Goal: Task Accomplishment & Management: Manage account settings

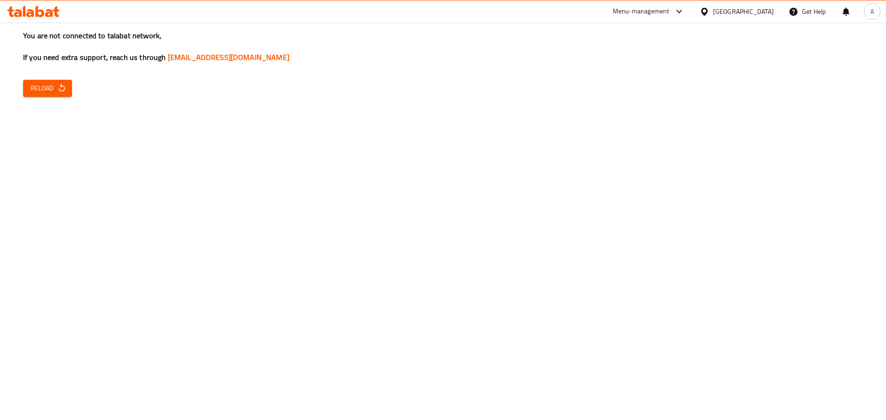
click at [500, 124] on div "You are not connected to talabat network, If you need extra support, reach us t…" at bounding box center [443, 210] width 886 height 420
click at [46, 90] on span "Reload" at bounding box center [47, 89] width 34 height 12
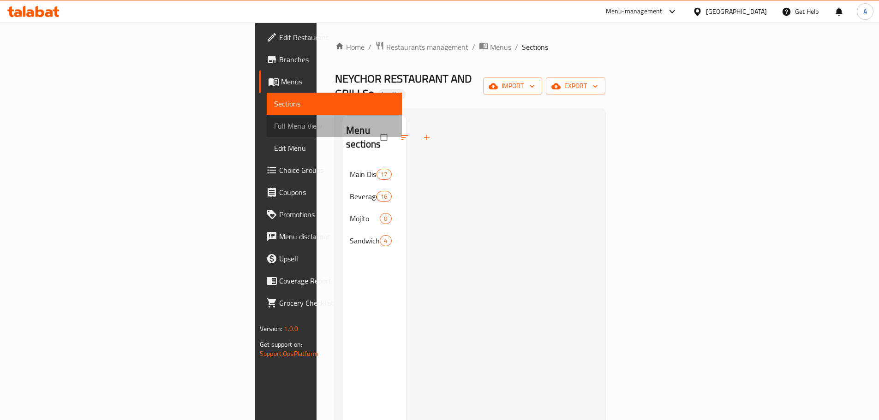
click at [274, 120] on span "Full Menu View" at bounding box center [334, 125] width 120 height 11
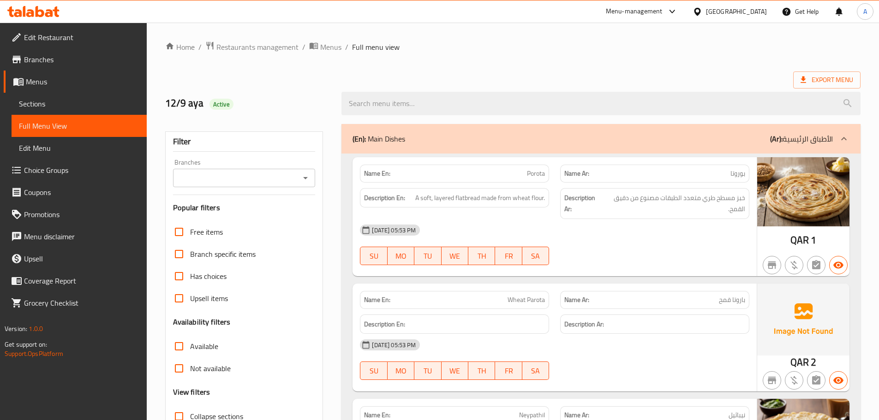
click at [70, 96] on link "Sections" at bounding box center [79, 104] width 135 height 22
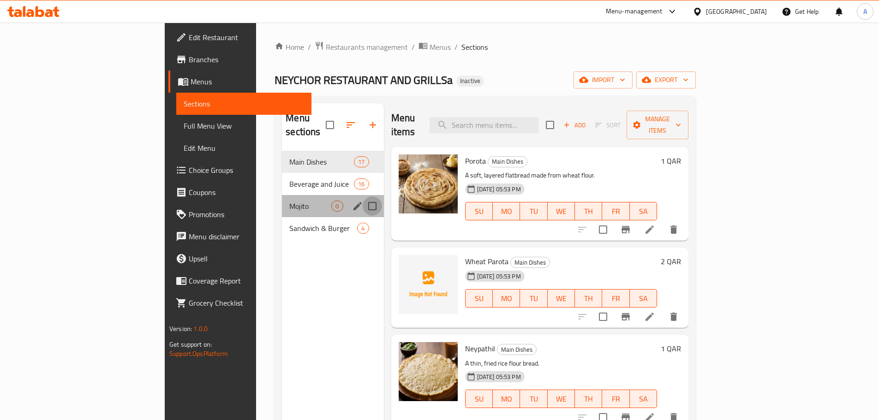
click at [363, 197] on input "Menu sections" at bounding box center [372, 206] width 19 height 19
checkbox input "true"
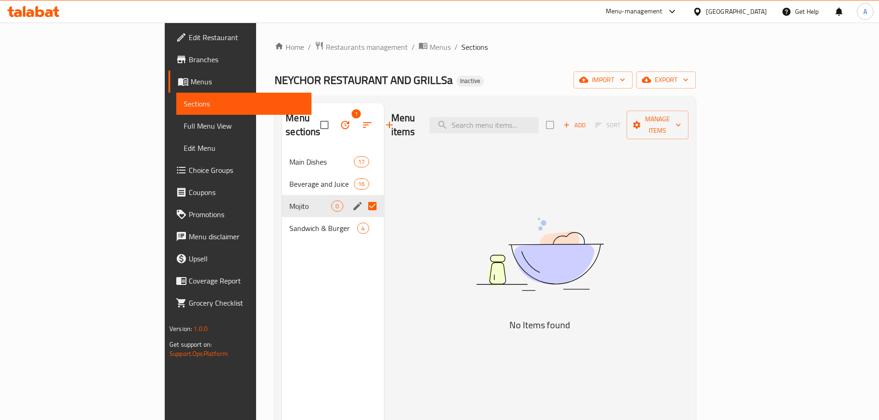
click at [340, 119] on icon "button" at bounding box center [345, 124] width 11 height 11
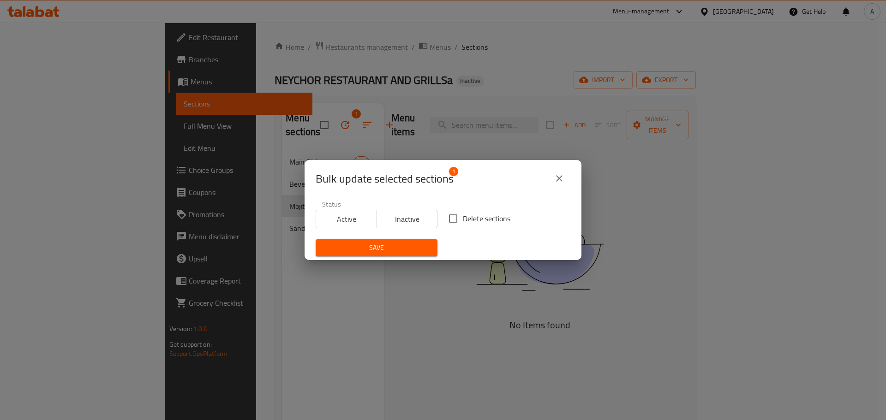
click at [471, 221] on span "Delete sections" at bounding box center [487, 218] width 48 height 11
click at [463, 221] on input "Delete sections" at bounding box center [452, 218] width 19 height 19
checkbox input "true"
click at [402, 248] on span "Save" at bounding box center [376, 248] width 107 height 12
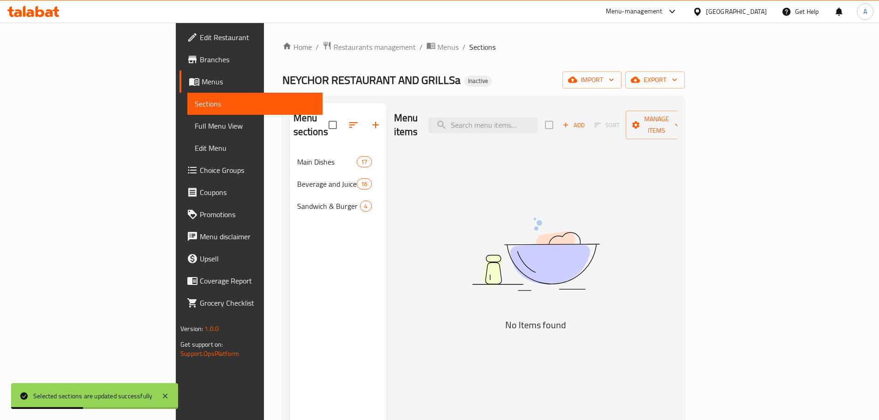
click at [195, 125] on span "Full Menu View" at bounding box center [255, 125] width 120 height 11
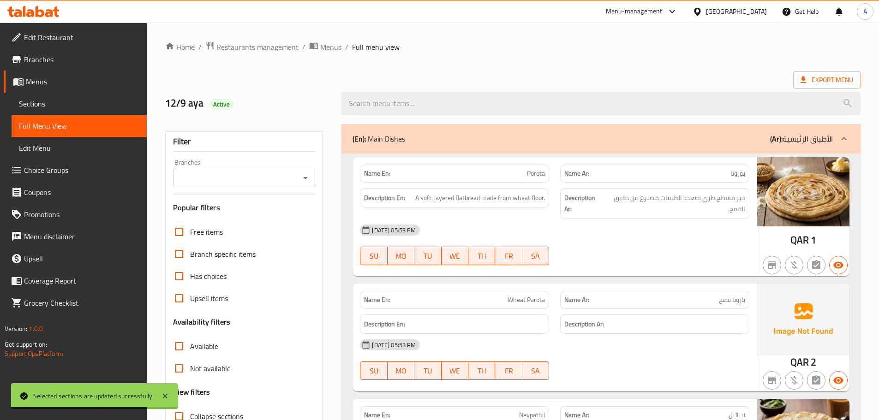
click at [730, 250] on div "12-09-2025 05:53 PM SU MO TU WE TH FR SA" at bounding box center [554, 245] width 400 height 52
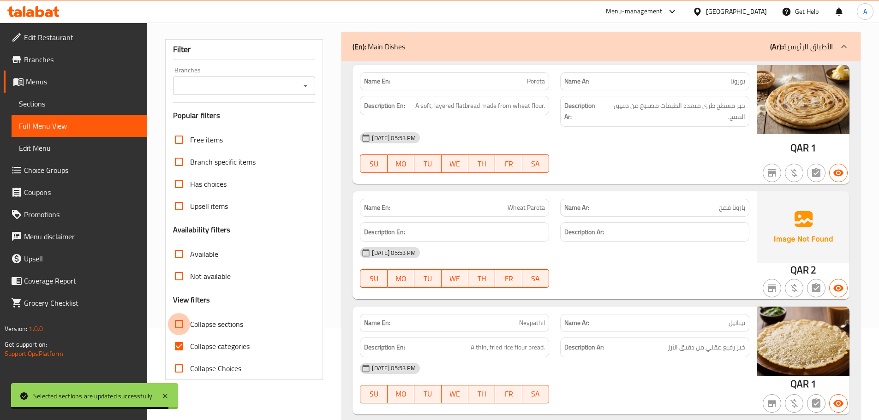
click at [185, 325] on input "Collapse sections" at bounding box center [179, 324] width 22 height 22
checkbox input "true"
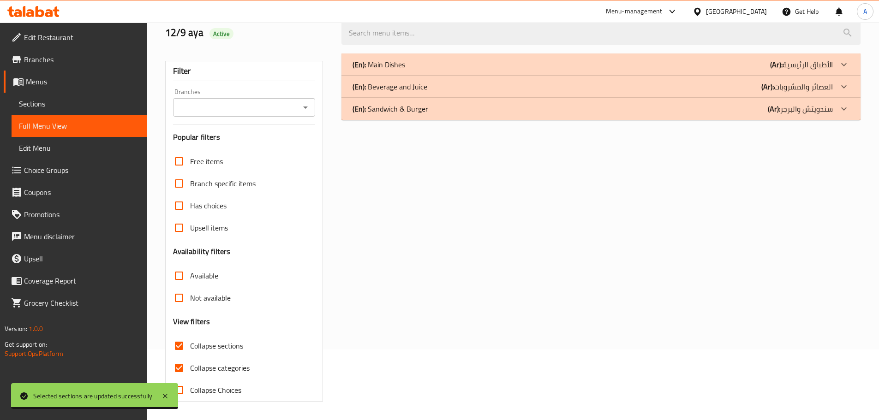
scroll to position [71, 0]
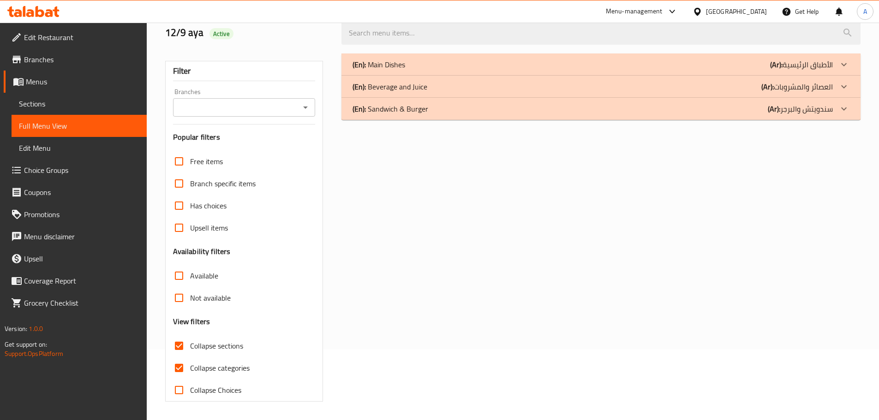
click at [423, 106] on p "(En): Sandwich & Burger" at bounding box center [390, 108] width 76 height 11
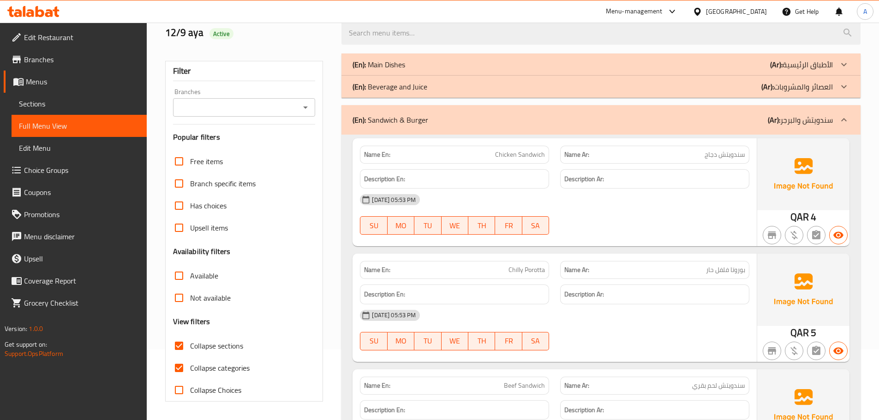
drag, startPoint x: 418, startPoint y: 121, endPoint x: 412, endPoint y: 95, distance: 26.6
click at [418, 120] on p "(En): Sandwich & Burger" at bounding box center [390, 119] width 76 height 11
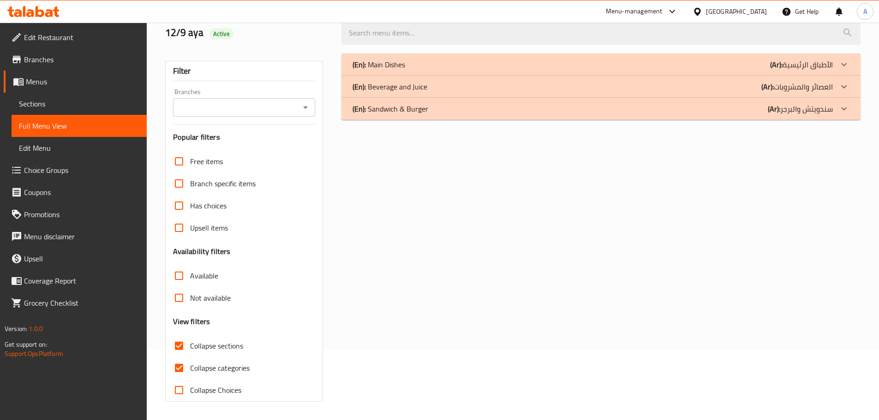
click at [411, 85] on p "(En): Beverage and Juice" at bounding box center [389, 86] width 75 height 11
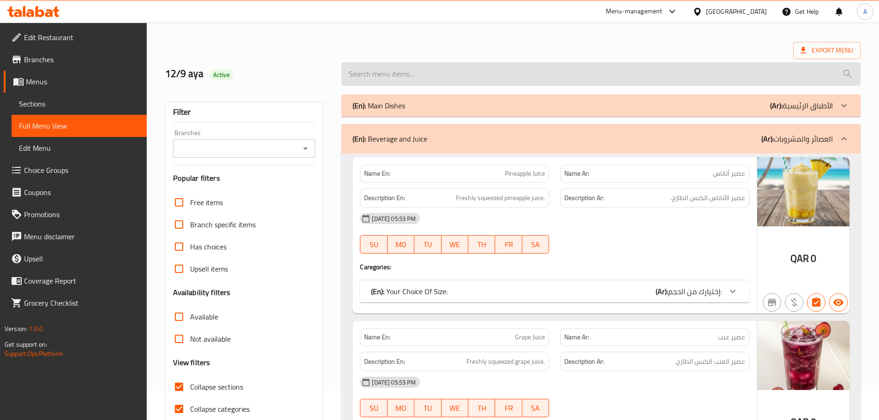
scroll to position [46, 0]
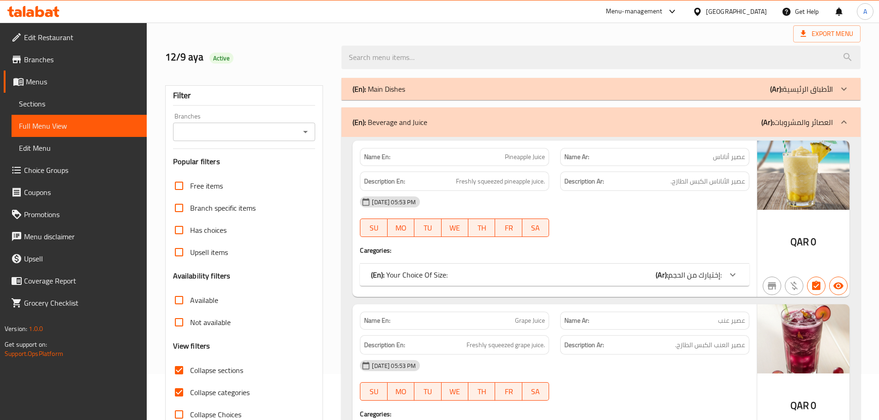
drag, startPoint x: 175, startPoint y: 390, endPoint x: 185, endPoint y: 368, distance: 24.6
click at [175, 387] on input "Collapse categories" at bounding box center [179, 392] width 22 height 22
checkbox input "false"
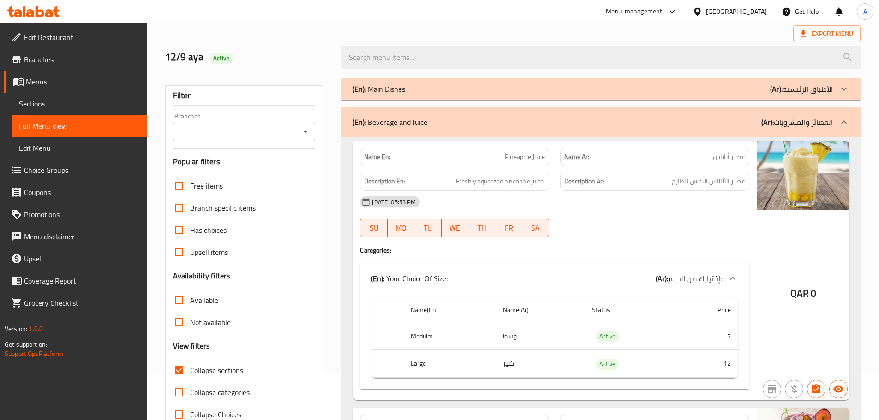
click at [185, 367] on input "Collapse sections" at bounding box center [179, 370] width 22 height 22
checkbox input "false"
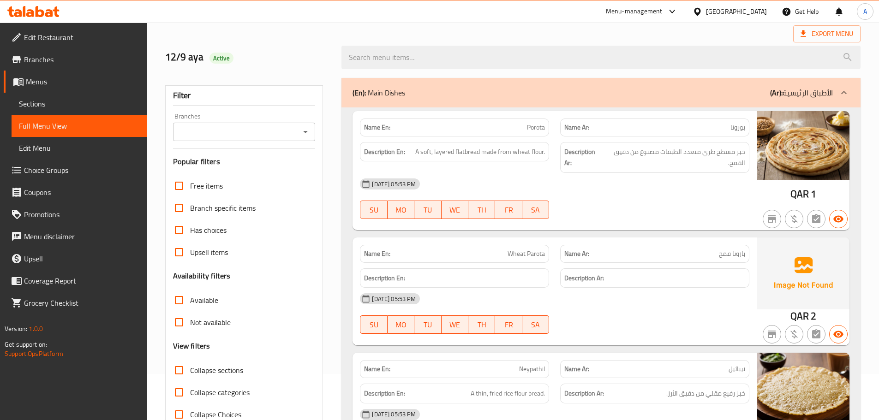
click at [175, 397] on input "Collapse categories" at bounding box center [179, 392] width 22 height 22
checkbox input "true"
click at [584, 222] on div at bounding box center [654, 219] width 200 height 11
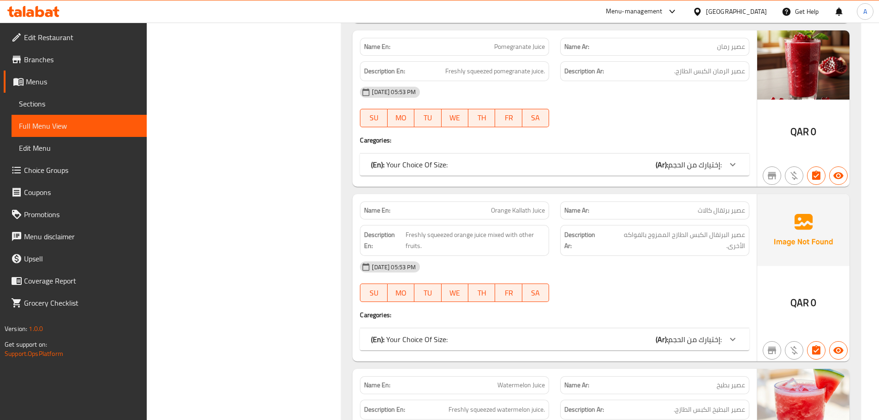
click at [624, 85] on div "12-09-2025 05:53 PM" at bounding box center [554, 92] width 400 height 22
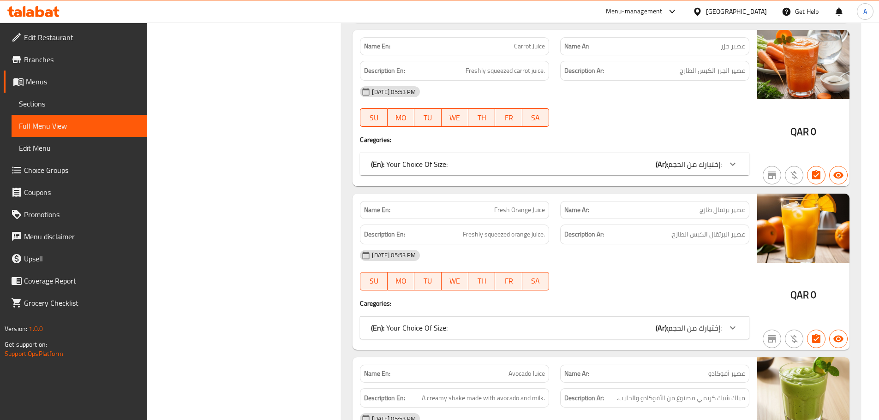
click at [636, 119] on div "12-09-2025 05:53 PM SU MO TU WE TH FR SA" at bounding box center [554, 107] width 400 height 52
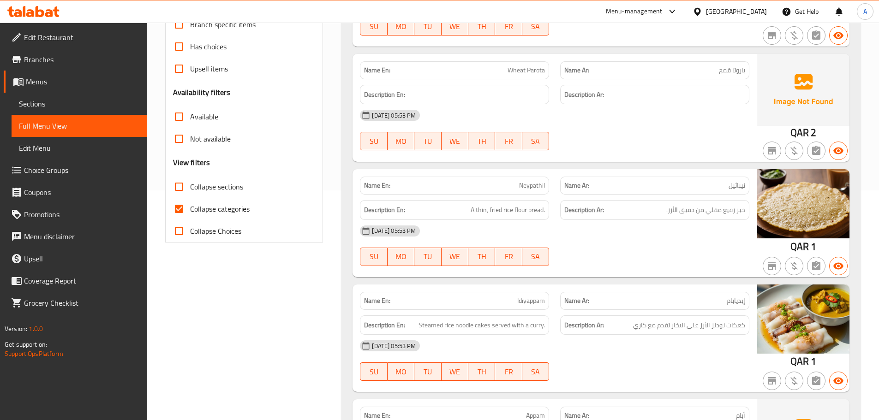
click at [594, 74] on p "Name Ar: باروتا قمح" at bounding box center [654, 71] width 181 height 10
click at [602, 94] on strong "Description Ar:" at bounding box center [584, 95] width 40 height 12
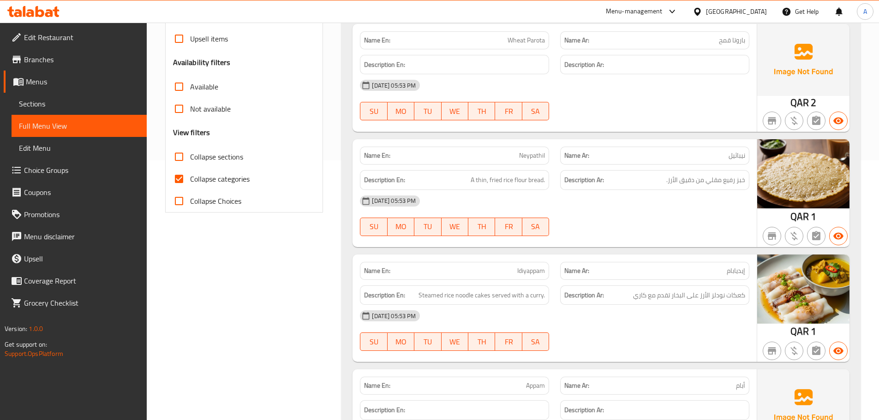
scroll to position [276, 0]
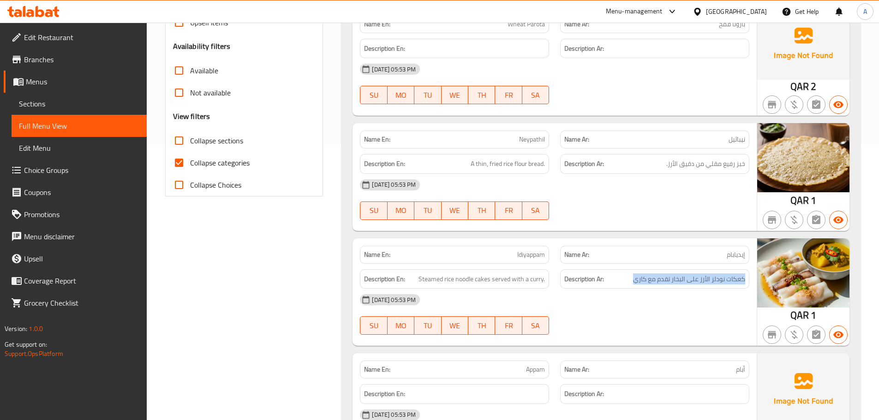
drag, startPoint x: 745, startPoint y: 280, endPoint x: 616, endPoint y: 279, distance: 128.7
click at [626, 278] on h6 "Description Ar: كعكات نودلز الأرز على البخار تقدم مع كاري" at bounding box center [654, 280] width 181 height 12
drag, startPoint x: 731, startPoint y: 280, endPoint x: 735, endPoint y: 282, distance: 4.7
click at [732, 281] on span "كعكات نودلز الأرز على البخار تقدم مع كاري" at bounding box center [689, 280] width 112 height 12
click at [741, 282] on span "كعكات نودلز الأرز على البخار تقدم مع كاري" at bounding box center [689, 280] width 112 height 12
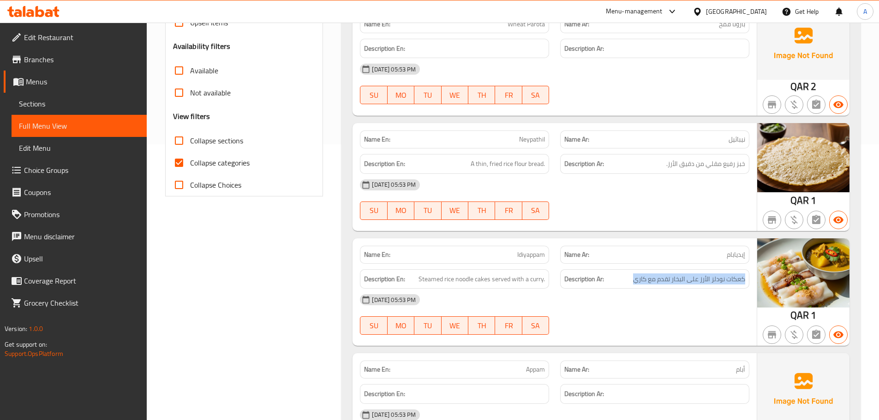
click at [745, 279] on div "Description Ar: كعكات نودلز الأرز على البخار تقدم مع كاري" at bounding box center [654, 279] width 189 height 20
drag, startPoint x: 744, startPoint y: 278, endPoint x: 628, endPoint y: 281, distance: 115.8
click at [628, 281] on h6 "Description Ar: كعكات نودلز الأرز على البخار تقدم مع كاري" at bounding box center [654, 280] width 181 height 12
click at [628, 286] on div "Description Ar: كعكات نودلز الأرز على البخار تقدم مع كاري" at bounding box center [654, 279] width 189 height 20
click at [622, 135] on p "Name Ar: نيباثيل" at bounding box center [654, 140] width 181 height 10
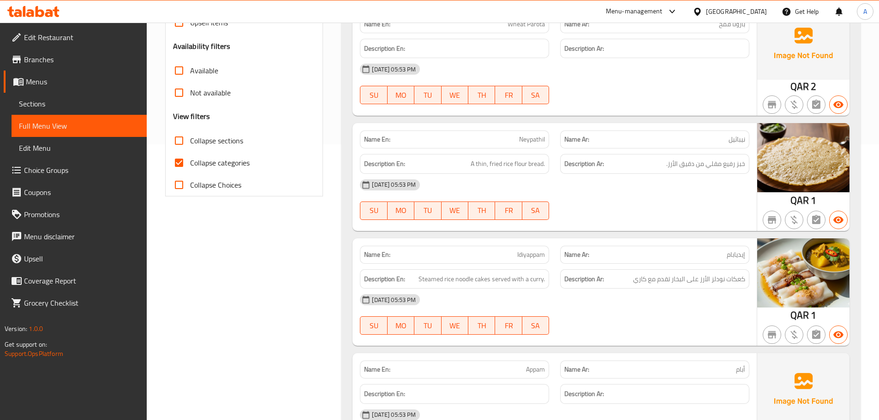
scroll to position [551, 0]
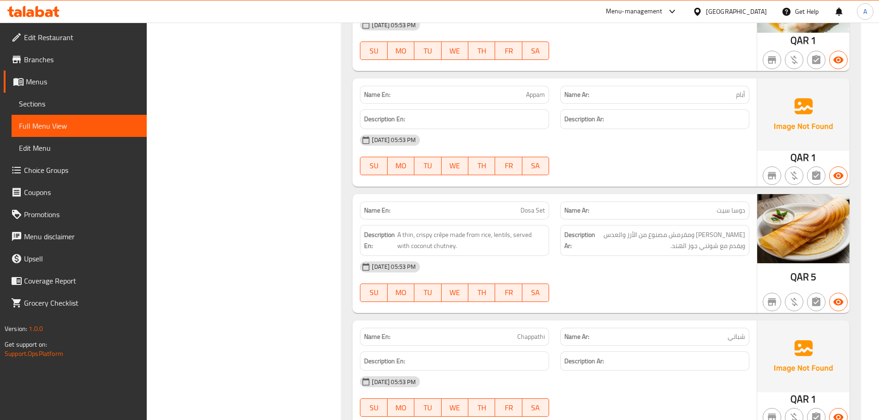
click at [692, 132] on div "12-09-2025 05:53 PM" at bounding box center [554, 140] width 400 height 22
click at [743, 235] on span "كريب رفيع ومقرمش مصنوع من الأرز والعدس ويقدم مع شوتني جوز الهند." at bounding box center [671, 240] width 148 height 23
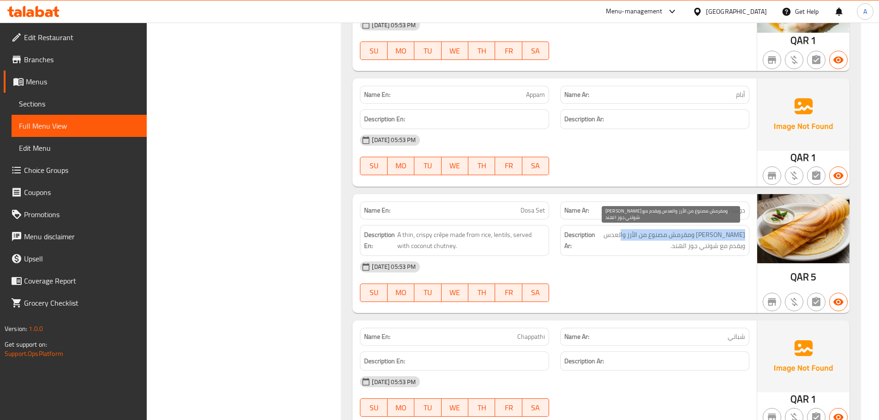
drag, startPoint x: 743, startPoint y: 233, endPoint x: 628, endPoint y: 235, distance: 114.9
click at [628, 235] on span "كريب رفيع ومقرمش مصنوع من الأرز والعدس ويقدم مع شوتني جوز الهند." at bounding box center [671, 240] width 148 height 23
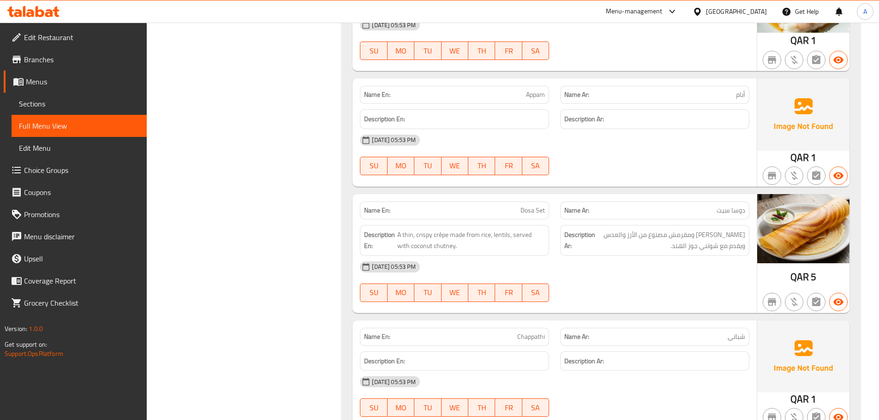
click at [628, 252] on div "Description Ar: كريب رفيع ومقرمش مصنوع من الأرز والعدس ويقدم مع شوتني جوز الهند." at bounding box center [654, 240] width 189 height 31
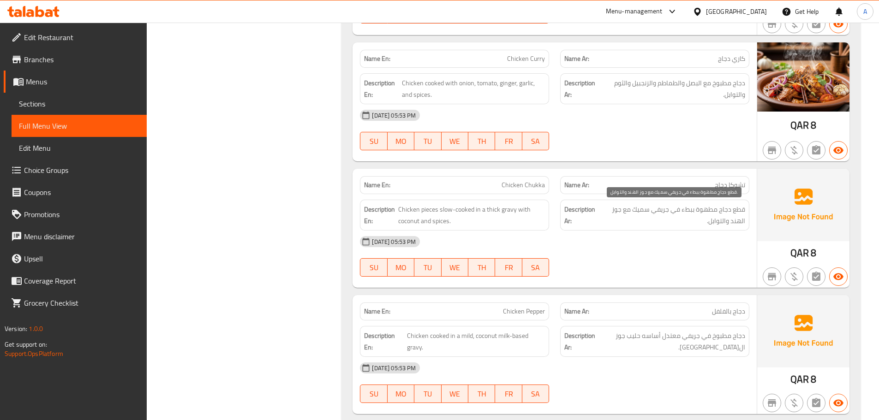
click at [669, 211] on span "قطع دجاج مطهوة ببطء في جريفي سميك مع جوز الهند والتوابل." at bounding box center [672, 215] width 145 height 23
copy span "جريفي"
click at [673, 145] on div at bounding box center [654, 150] width 200 height 11
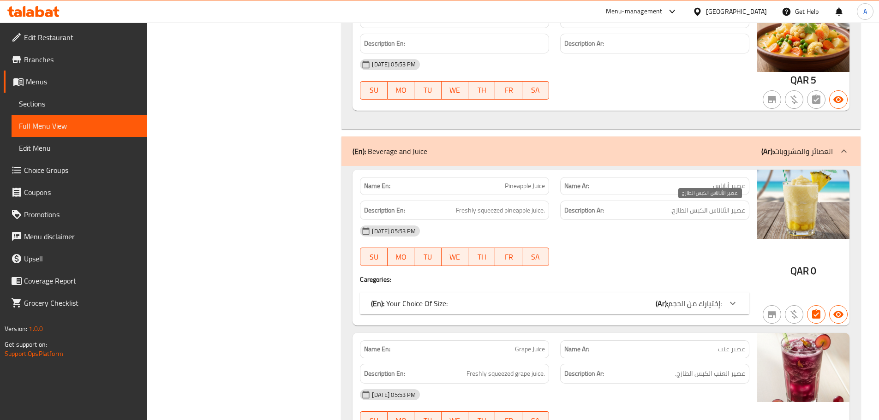
click at [699, 209] on span "عصير الأناناس الكبس الطازج." at bounding box center [707, 211] width 75 height 12
copy span "الكبس"
click at [656, 214] on h6 "Description Ar: عصير الأناناس الكبس الطازج." at bounding box center [654, 211] width 181 height 12
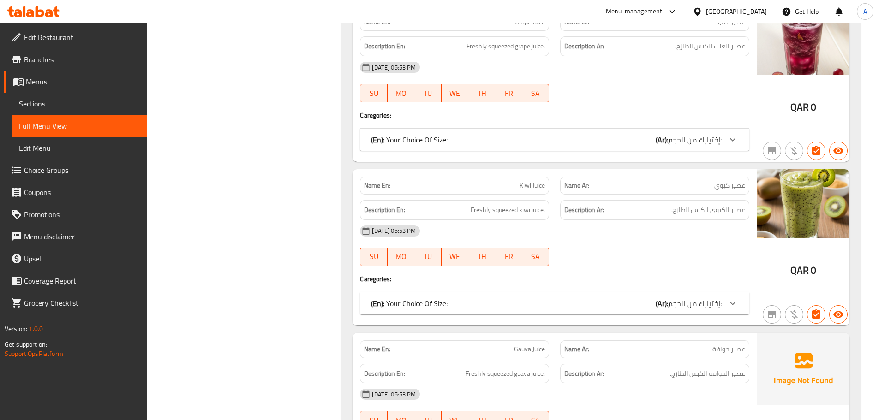
click at [696, 294] on div "(En): Your Choice Of Size: (Ar): إختيارك من الحجم:" at bounding box center [554, 303] width 389 height 22
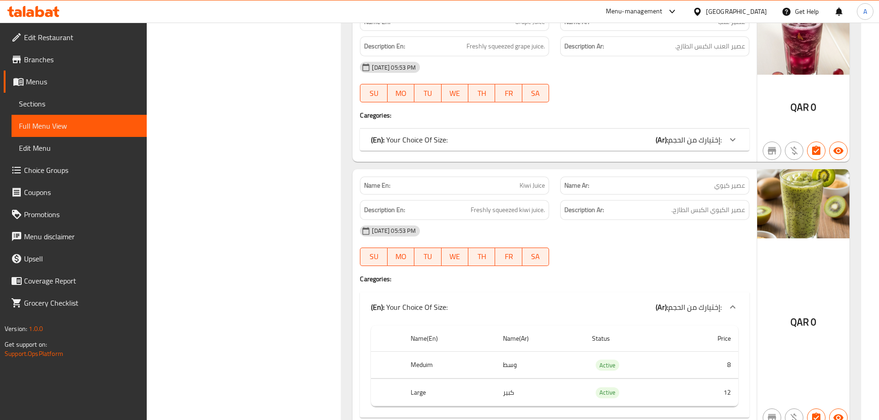
scroll to position [3324, 0]
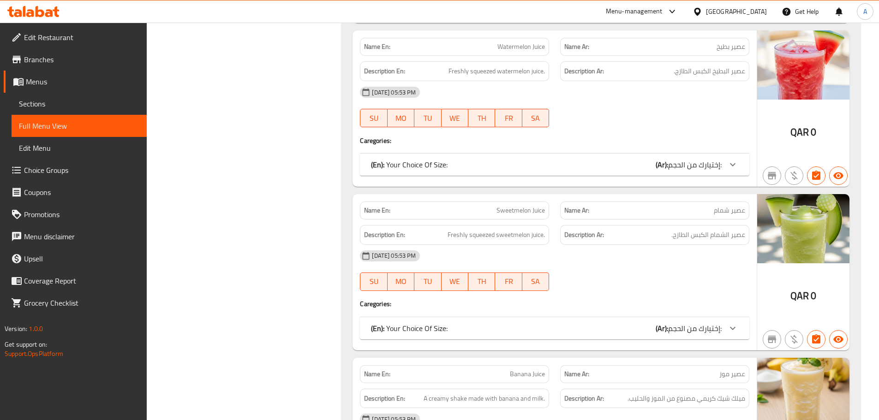
click at [728, 213] on span "عصير شمام" at bounding box center [729, 211] width 31 height 10
copy span "شمام"
click at [682, 101] on div "12-09-2025 05:53 PM" at bounding box center [554, 92] width 400 height 22
click at [115, 108] on span "Sections" at bounding box center [79, 103] width 120 height 11
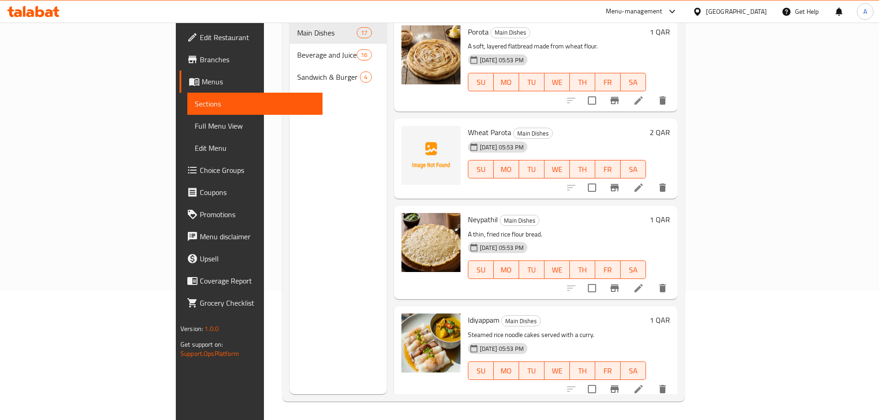
scroll to position [129, 0]
drag, startPoint x: 263, startPoint y: 341, endPoint x: 277, endPoint y: 262, distance: 79.7
click at [290, 334] on div "Menu sections Main Dishes 17 Beverage and Juice 16 Sandwich & Burger 4" at bounding box center [338, 184] width 97 height 420
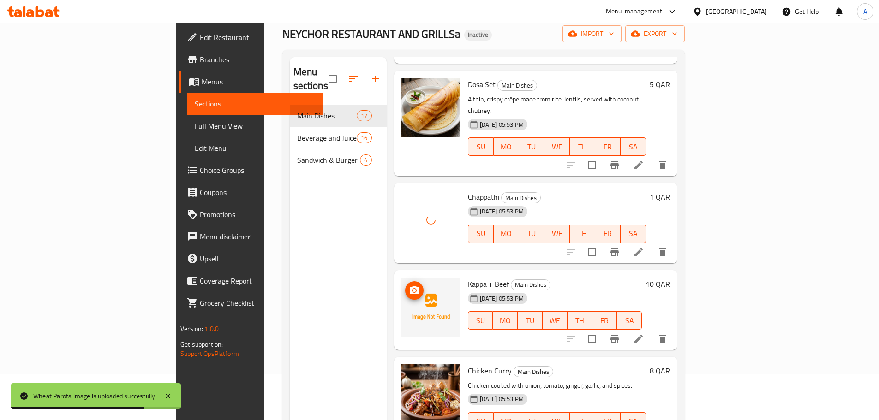
scroll to position [507, 0]
drag, startPoint x: 247, startPoint y: 272, endPoint x: 240, endPoint y: 139, distance: 133.0
click at [290, 271] on div "Menu sections Main Dishes 17 Beverage and Juice 16 Sandwich & Burger 4" at bounding box center [338, 267] width 97 height 420
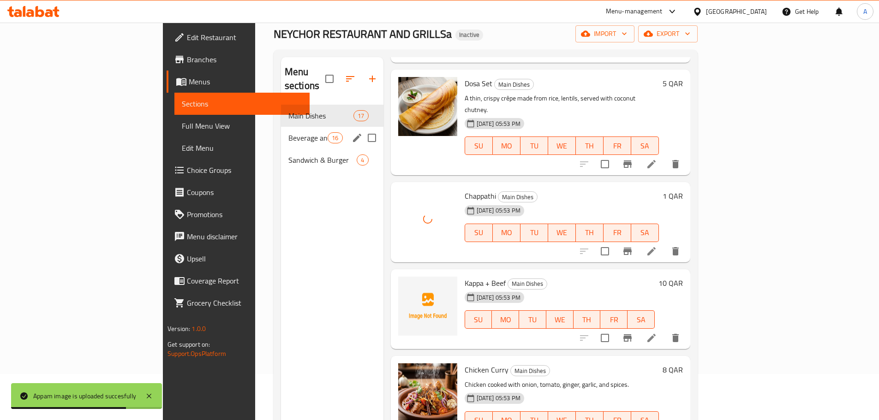
click at [281, 127] on div "Beverage and Juice 16" at bounding box center [332, 138] width 102 height 22
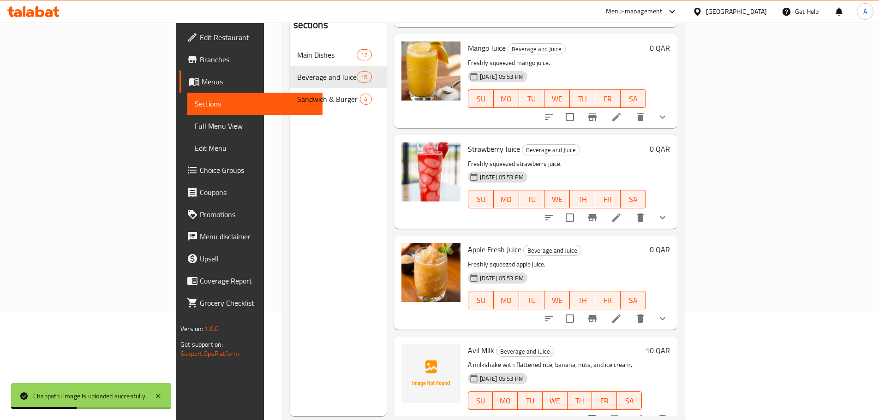
scroll to position [129, 0]
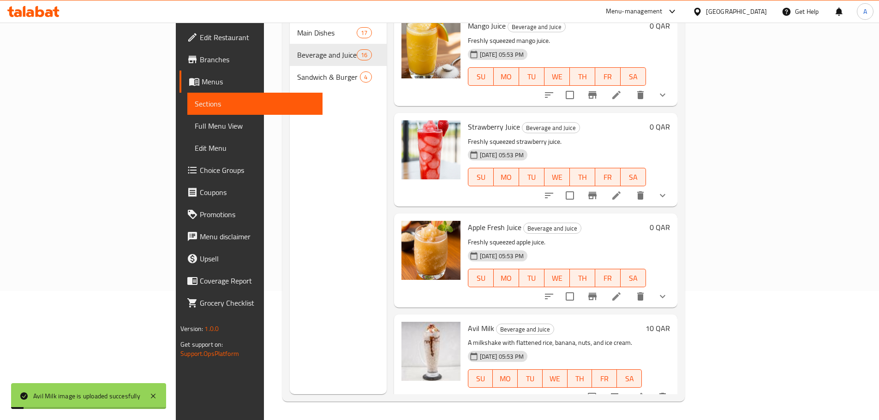
click at [302, 127] on div "Menu sections Main Dishes 17 Beverage and Juice 16 Sandwich & Burger 4" at bounding box center [338, 184] width 97 height 420
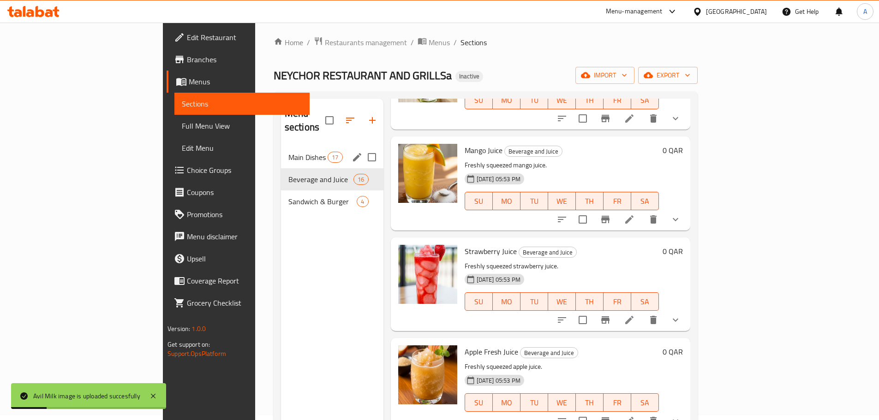
scroll to position [0, 0]
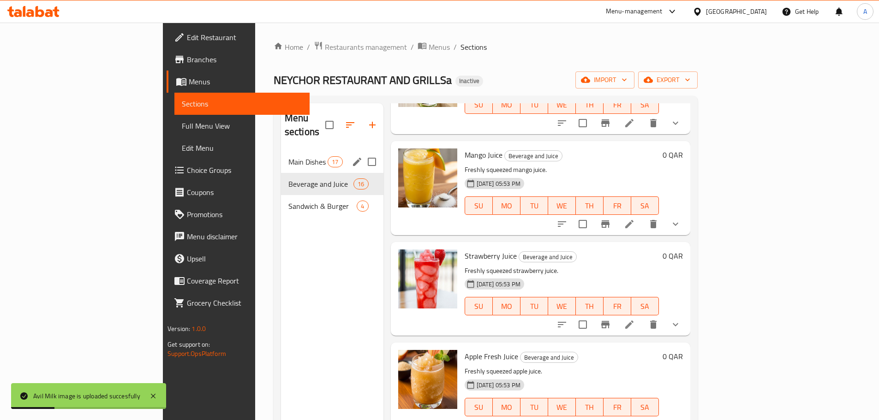
click at [281, 151] on div "Main Dishes 17" at bounding box center [332, 162] width 102 height 22
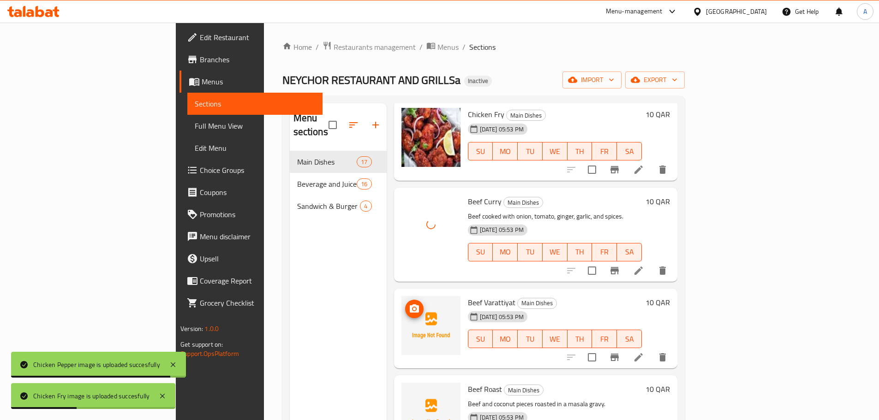
scroll to position [1169, 0]
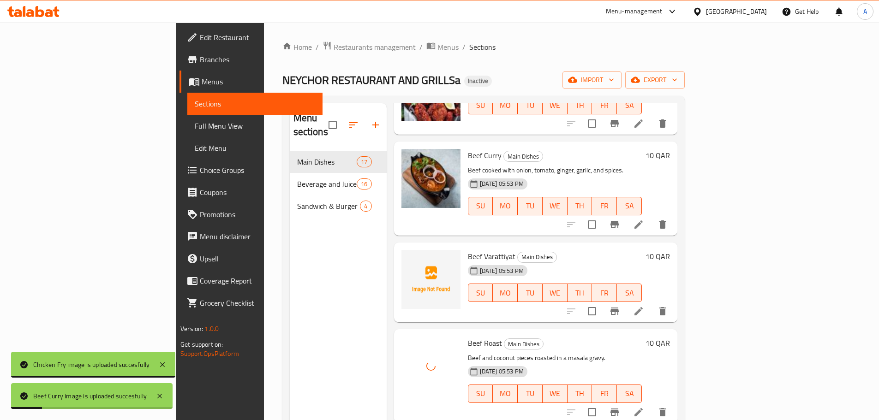
drag, startPoint x: 310, startPoint y: 316, endPoint x: 339, endPoint y: 151, distance: 166.7
click at [310, 313] on div "Menu sections Main Dishes 17 Beverage and Juice 16 Sandwich & Burger 4" at bounding box center [338, 313] width 97 height 420
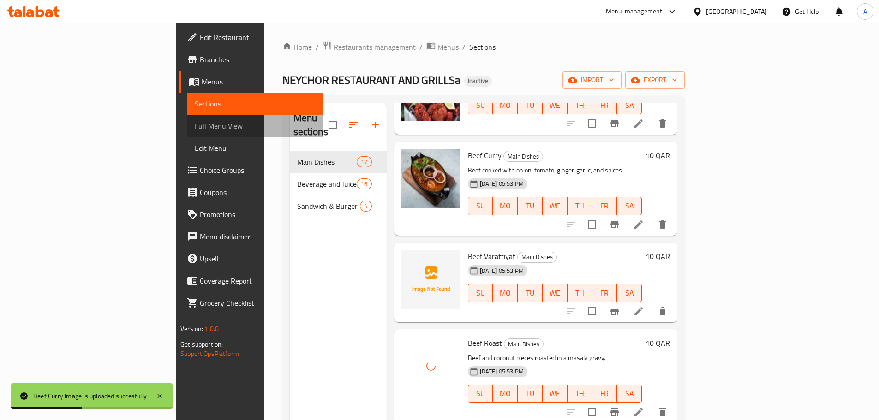
click at [195, 123] on span "Full Menu View" at bounding box center [255, 125] width 120 height 11
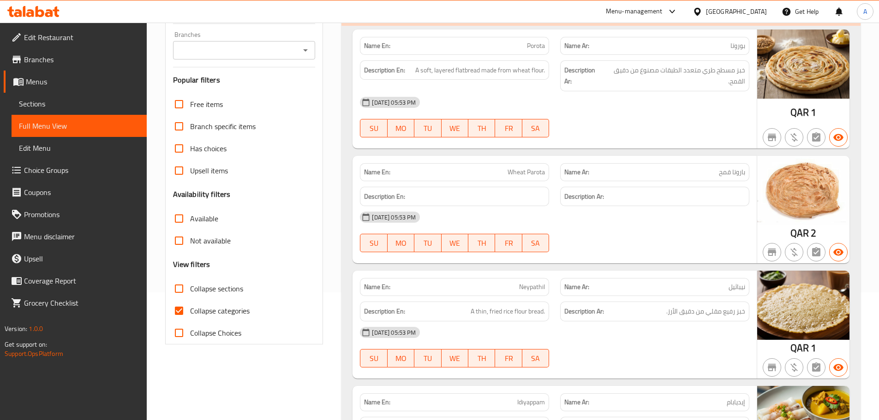
scroll to position [138, 0]
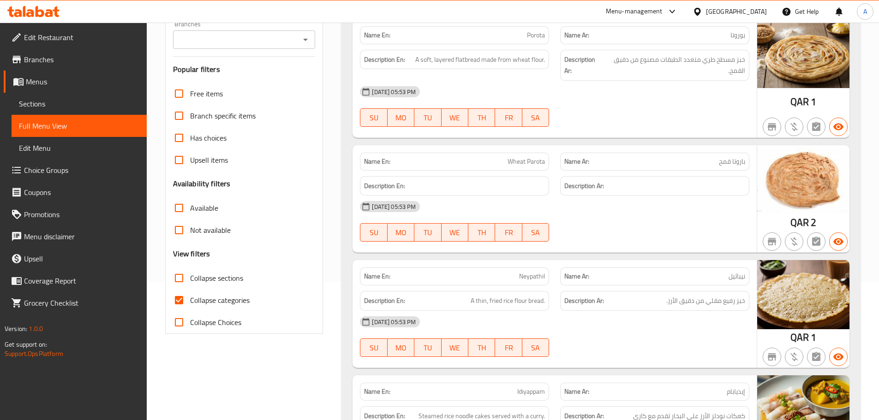
click at [685, 133] on div "Name En: Porota Name Ar: بوروتا Description En: A soft, layered flatbread made …" at bounding box center [554, 78] width 404 height 119
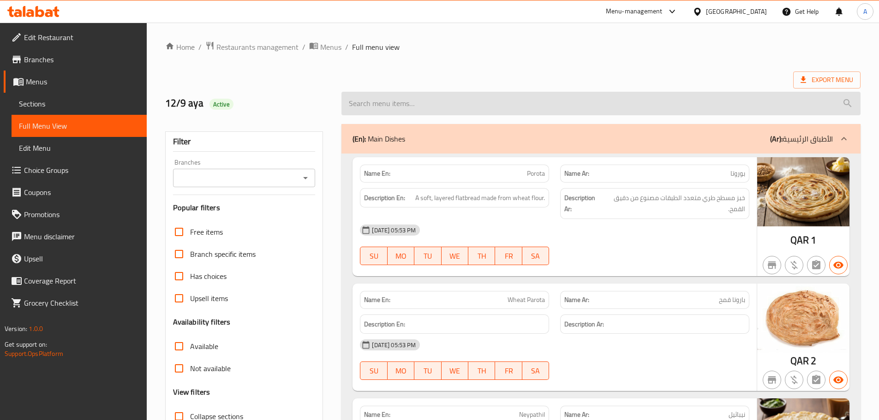
click at [430, 113] on input "search" at bounding box center [600, 104] width 519 height 24
paste input "Wheat Parota"
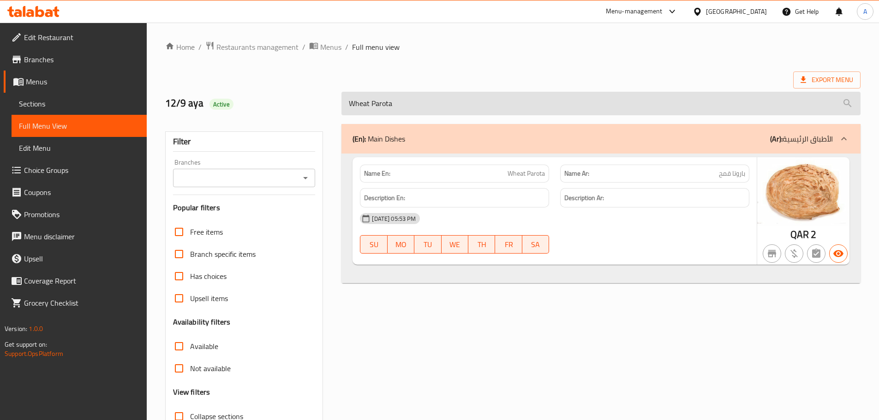
click at [379, 100] on input "Wheat Parota" at bounding box center [600, 104] width 519 height 24
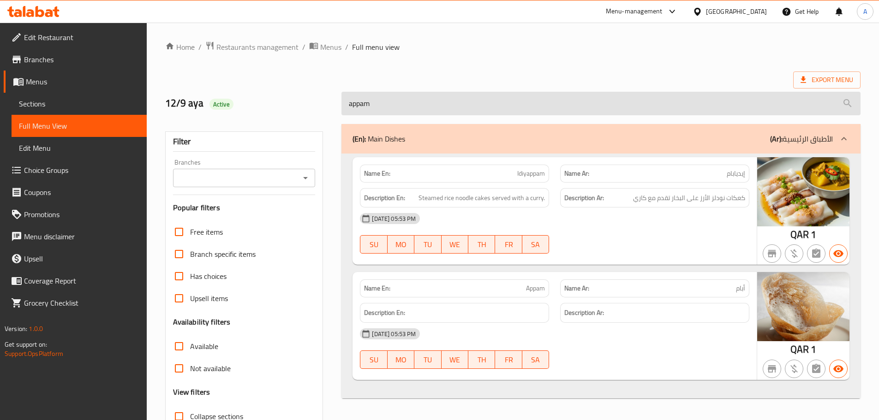
click at [387, 102] on input "appam" at bounding box center [600, 104] width 519 height 24
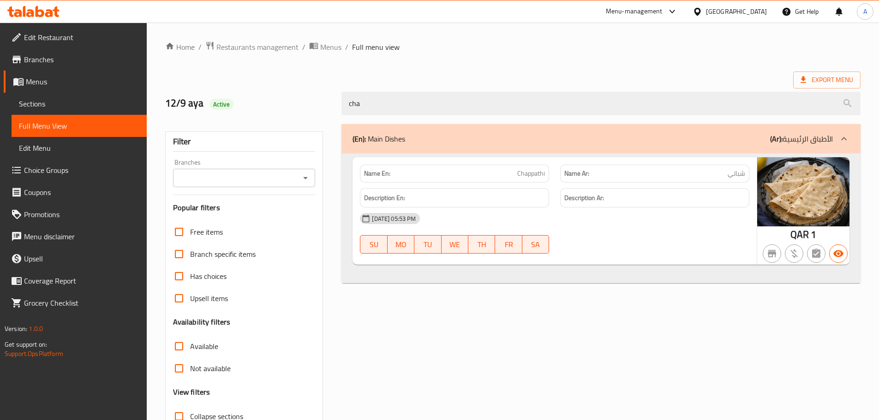
type input "cha"
click at [435, 48] on ol "Home / Restaurants management / Menus / Full menu view" at bounding box center [512, 47] width 695 height 12
click at [80, 101] on span "Sections" at bounding box center [79, 103] width 120 height 11
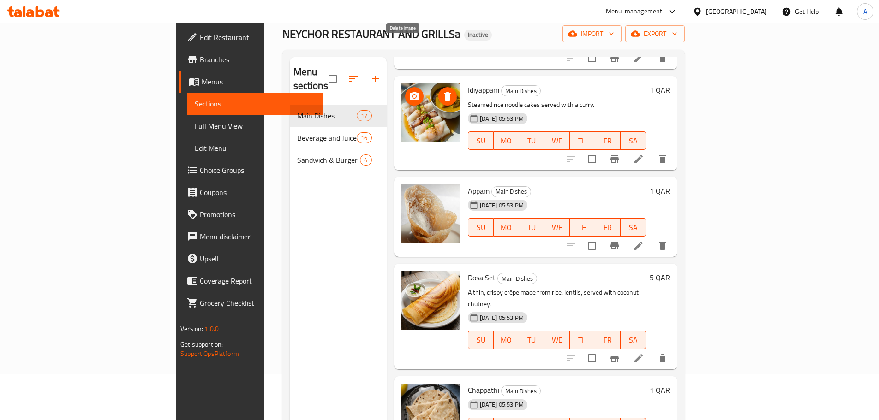
scroll to position [369, 0]
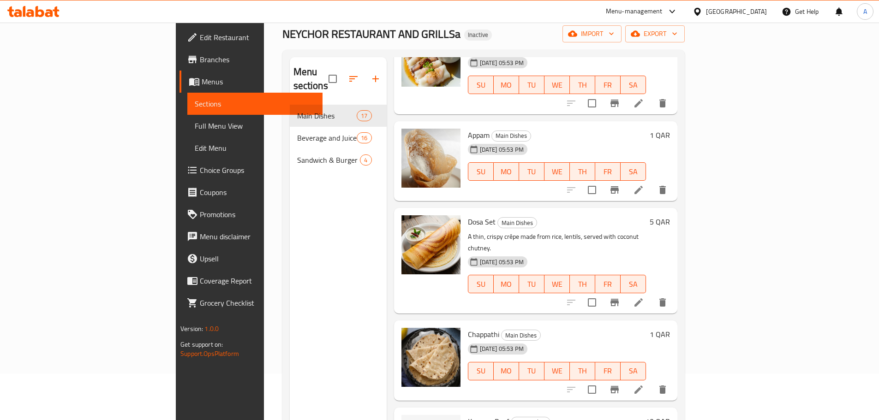
click at [317, 179] on div "Menu sections Main Dishes 17 Beverage and Juice 16 Sandwich & Burger 4" at bounding box center [338, 267] width 97 height 420
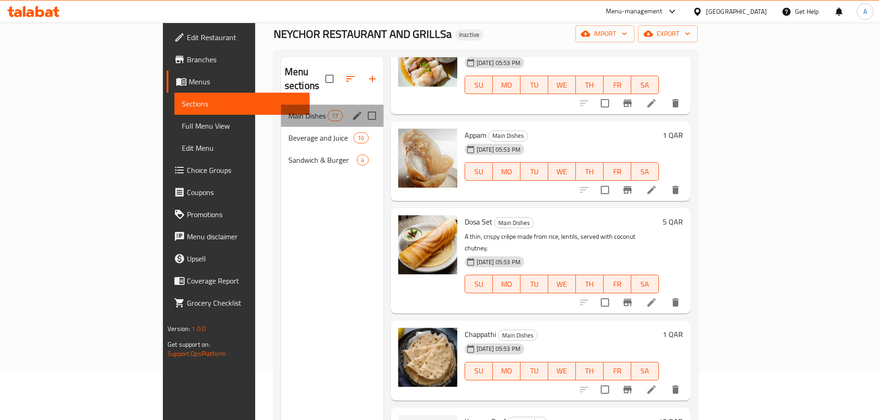
click at [281, 109] on div "Main Dishes 17" at bounding box center [332, 116] width 102 height 22
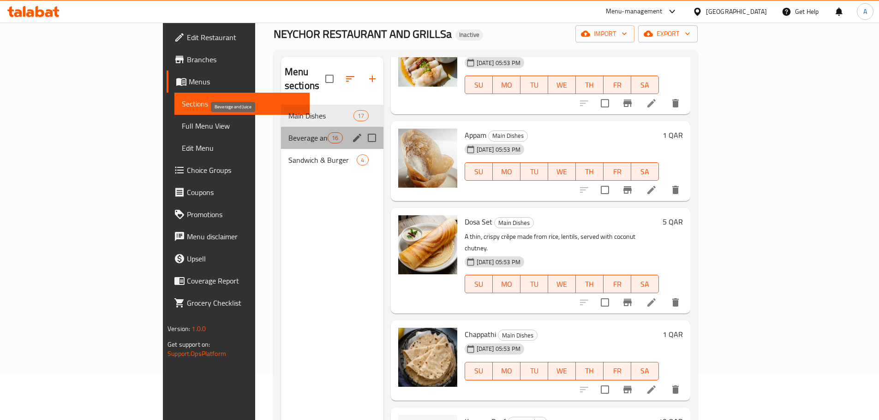
drag, startPoint x: 237, startPoint y: 124, endPoint x: 278, endPoint y: 127, distance: 41.2
click at [288, 132] on span "Beverage and Juice" at bounding box center [307, 137] width 39 height 11
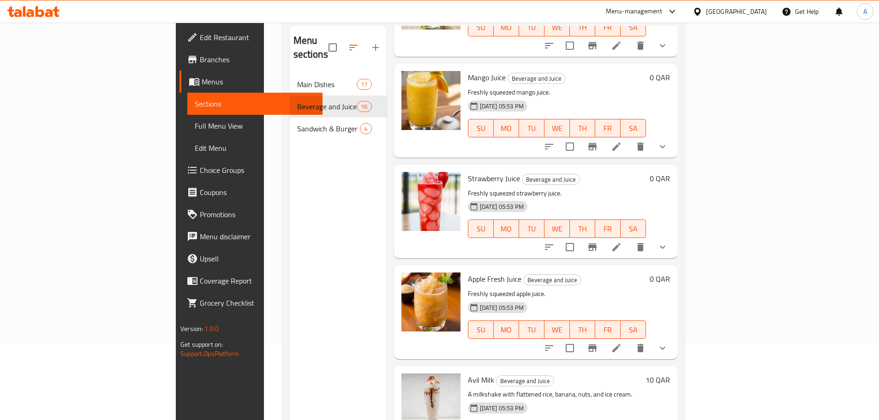
scroll to position [129, 0]
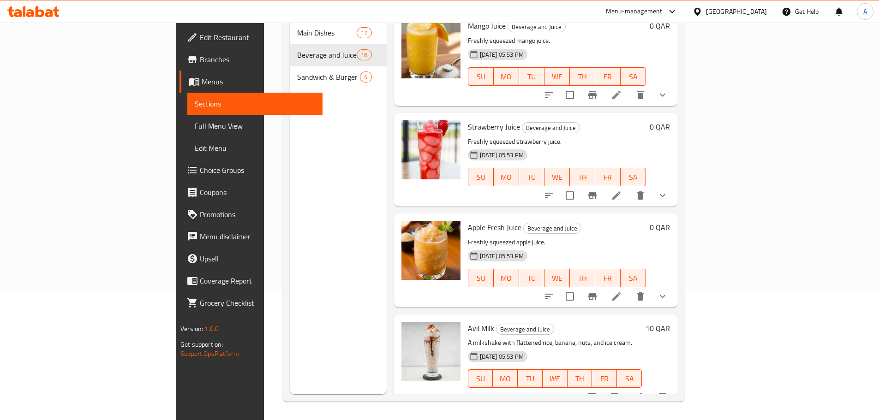
drag, startPoint x: 286, startPoint y: 256, endPoint x: 286, endPoint y: 244, distance: 12.0
click at [290, 256] on div "Menu sections Main Dishes 17 Beverage and Juice 16 Sandwich & Burger 4" at bounding box center [338, 184] width 97 height 420
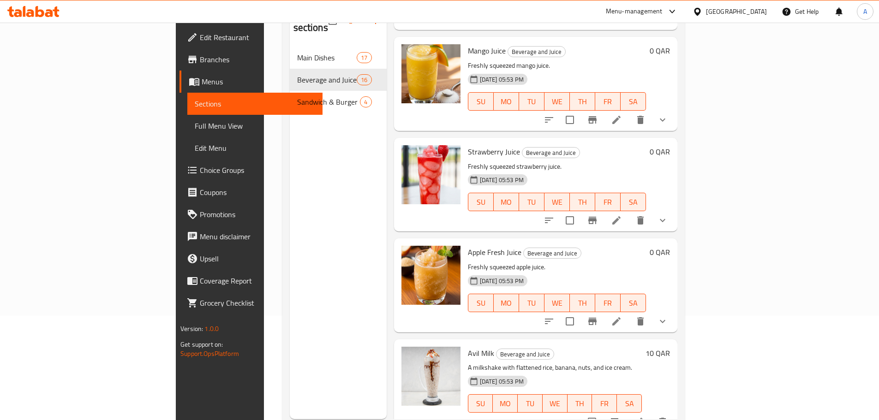
scroll to position [83, 0]
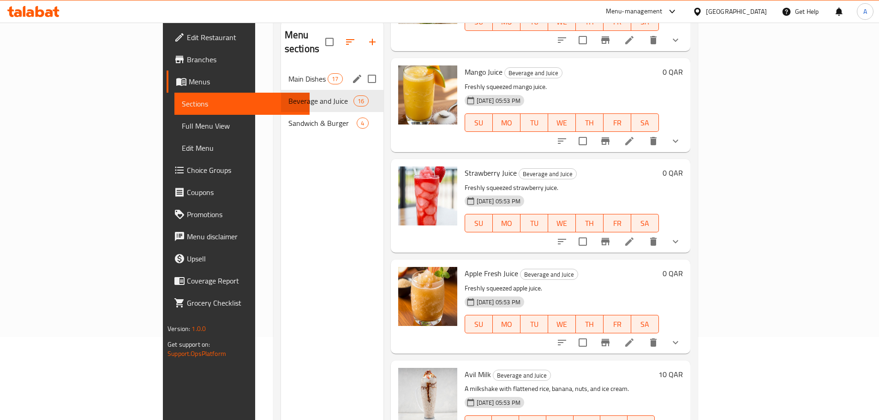
click at [288, 73] on span "Main Dishes" at bounding box center [307, 78] width 39 height 11
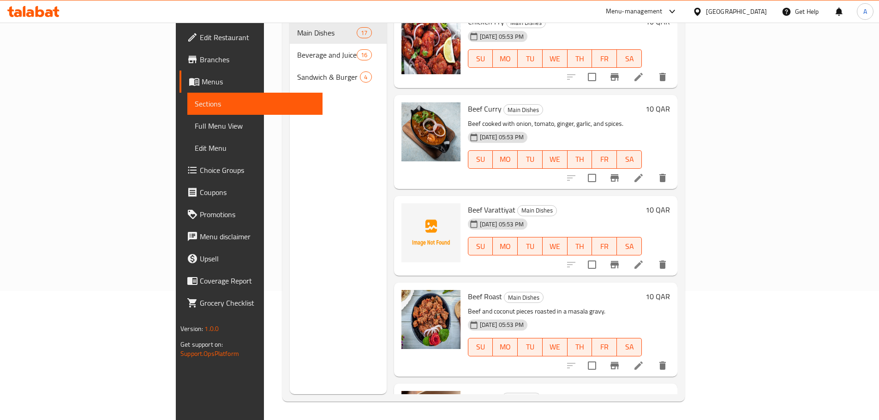
scroll to position [1127, 0]
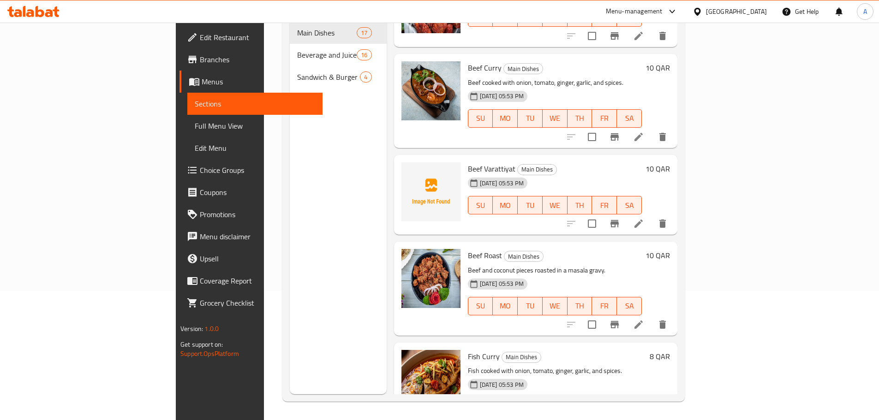
click at [387, 121] on div "Menu items Add Sort Manage items Porota Main Dishes A soft, layered flatbread m…" at bounding box center [532, 184] width 291 height 420
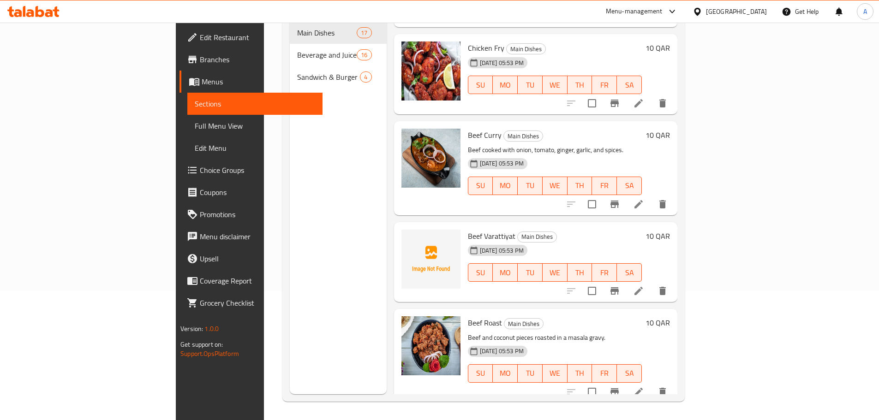
scroll to position [989, 0]
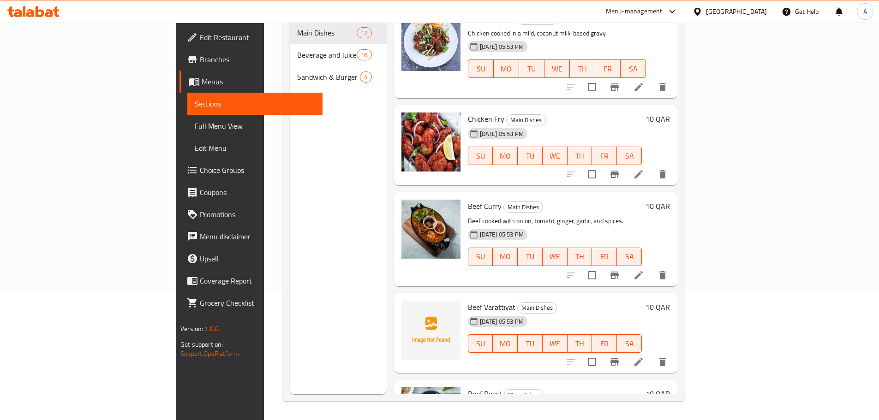
click at [179, 89] on link "Menus" at bounding box center [250, 82] width 143 height 22
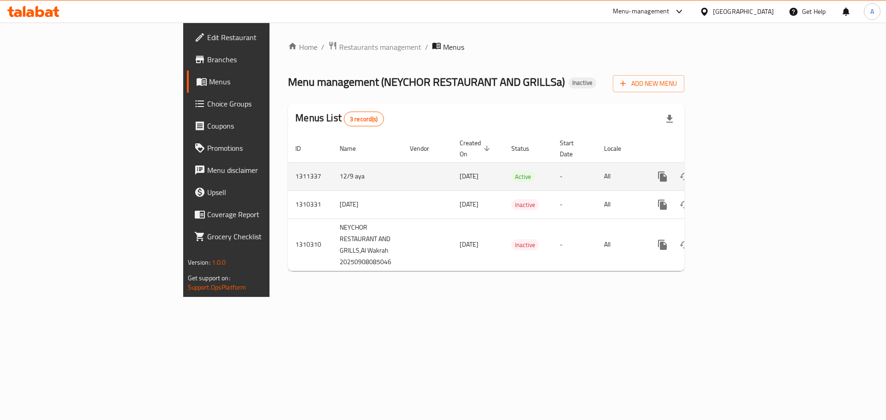
click at [733, 173] on icon "enhanced table" at bounding box center [729, 177] width 8 height 8
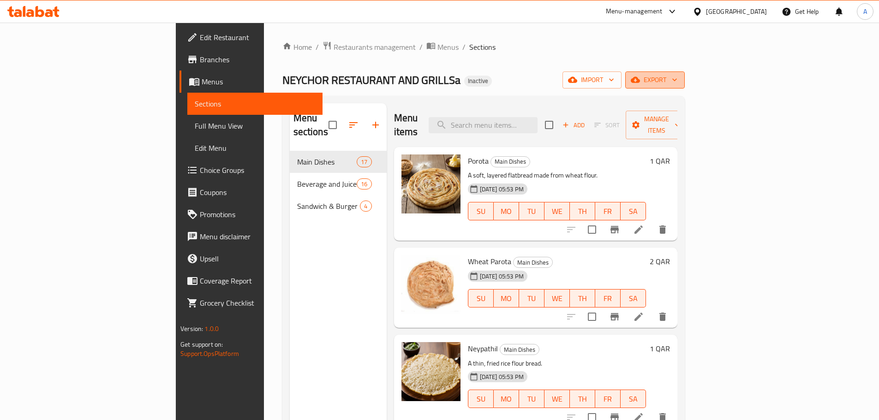
click at [677, 84] on span "export" at bounding box center [654, 80] width 45 height 12
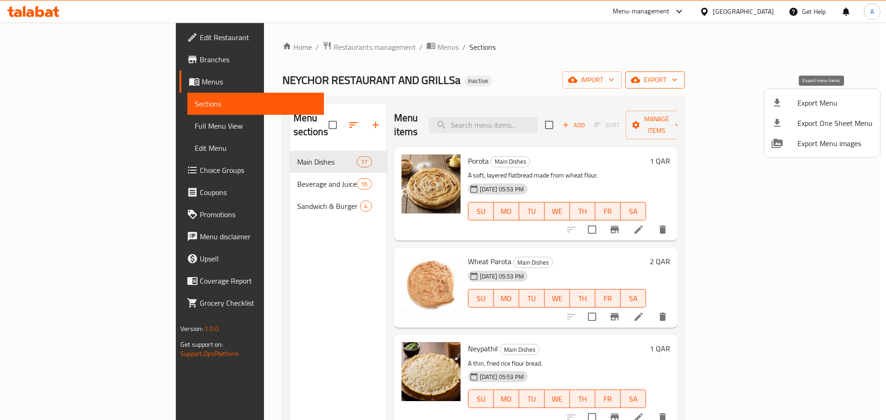
click at [809, 102] on span "Export Menu" at bounding box center [834, 102] width 75 height 11
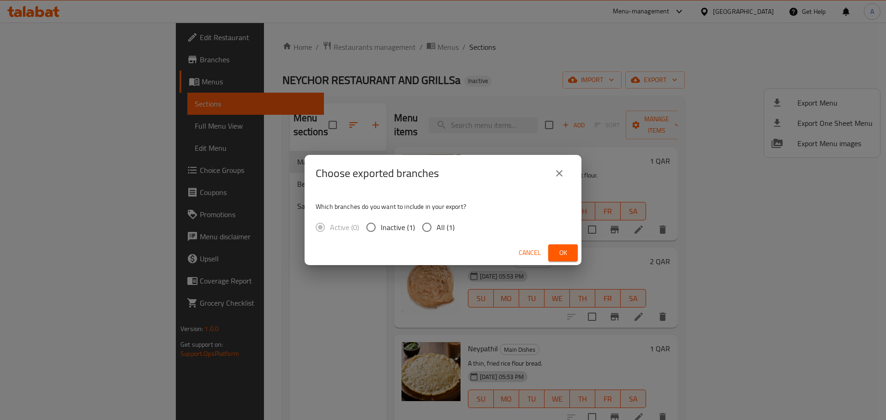
click at [436, 226] on span "All (1)" at bounding box center [445, 227] width 18 height 11
click at [436, 226] on input "All (1)" at bounding box center [426, 227] width 19 height 19
radio input "true"
click at [554, 252] on button "Ok" at bounding box center [563, 252] width 30 height 17
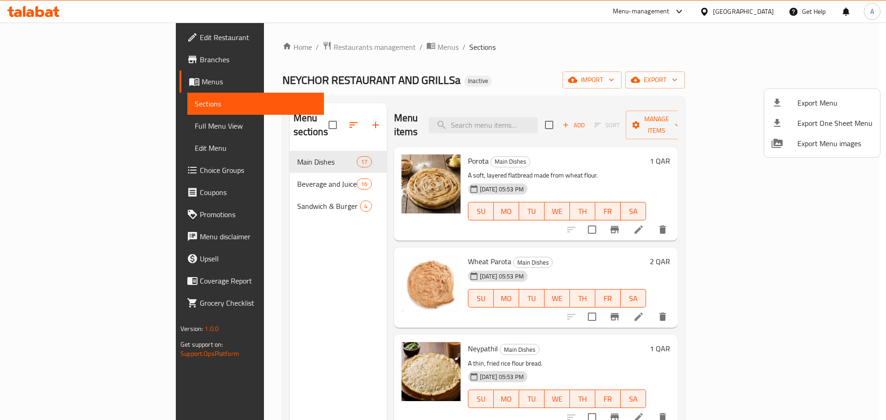
click at [105, 128] on div at bounding box center [443, 210] width 886 height 420
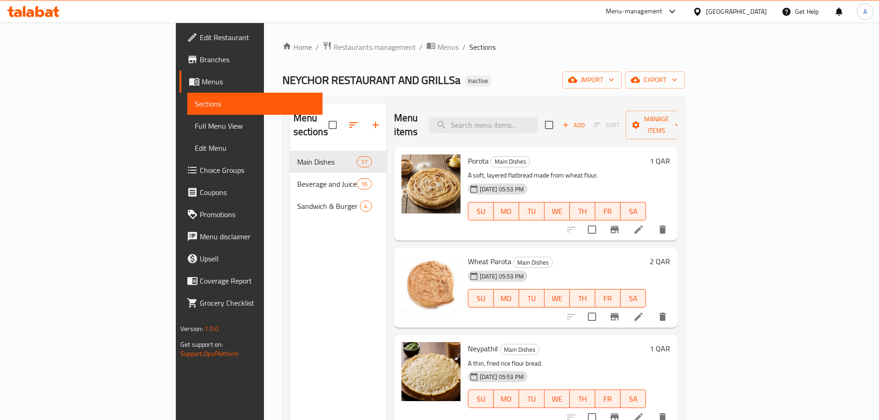
click at [195, 128] on span "Full Menu View" at bounding box center [255, 125] width 120 height 11
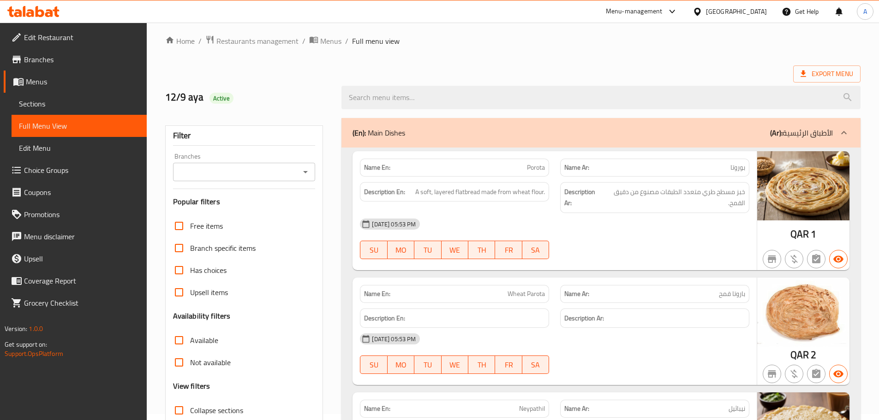
scroll to position [92, 0]
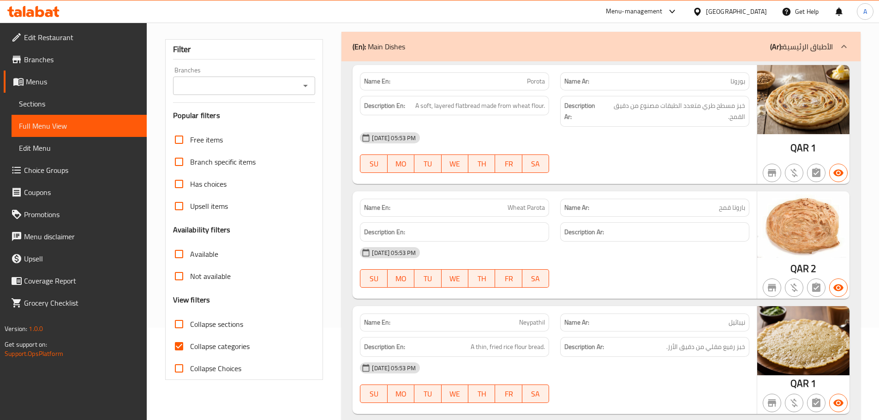
click at [179, 349] on input "Collapse categories" at bounding box center [179, 346] width 22 height 22
checkbox input "false"
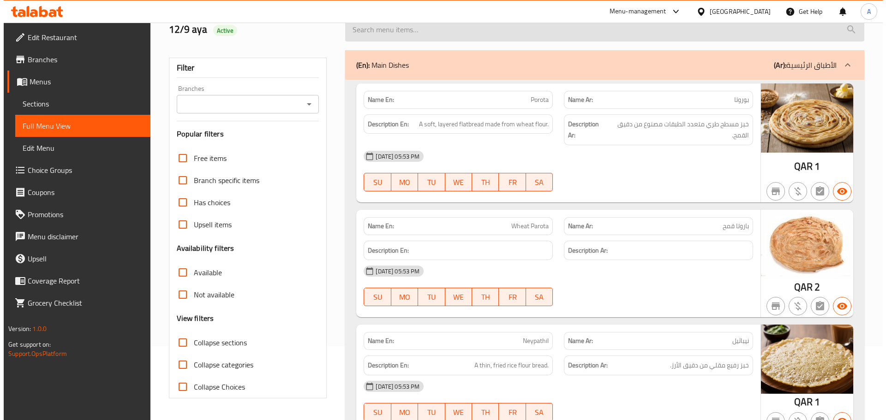
scroll to position [0, 0]
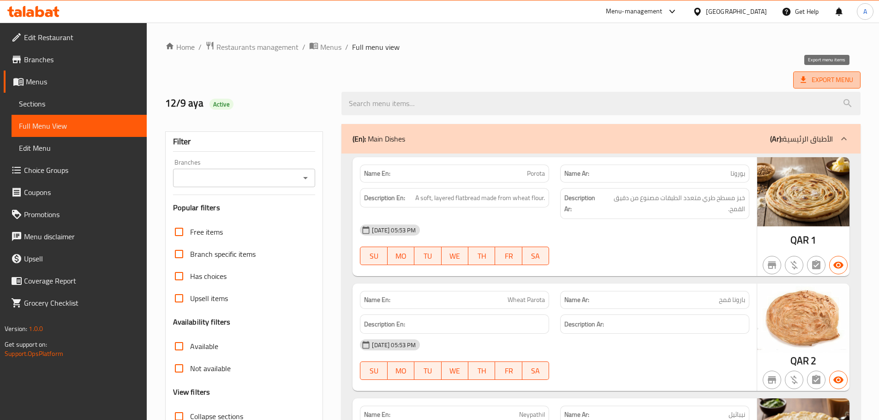
click at [814, 83] on span "Export Menu" at bounding box center [826, 80] width 53 height 12
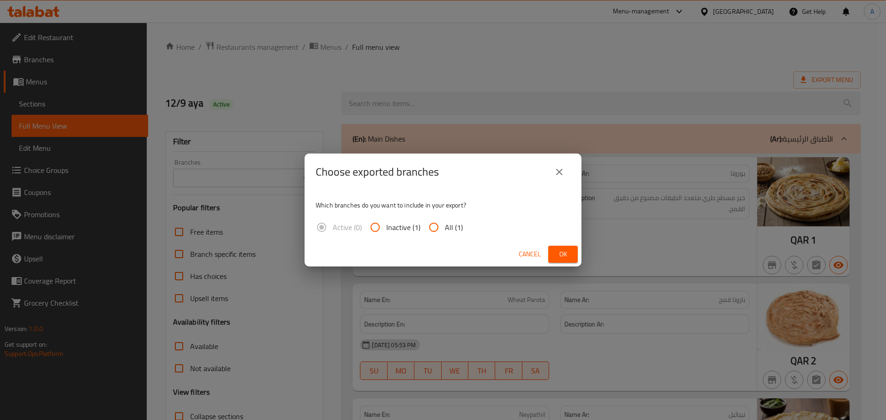
click at [566, 170] on button "close" at bounding box center [559, 172] width 22 height 22
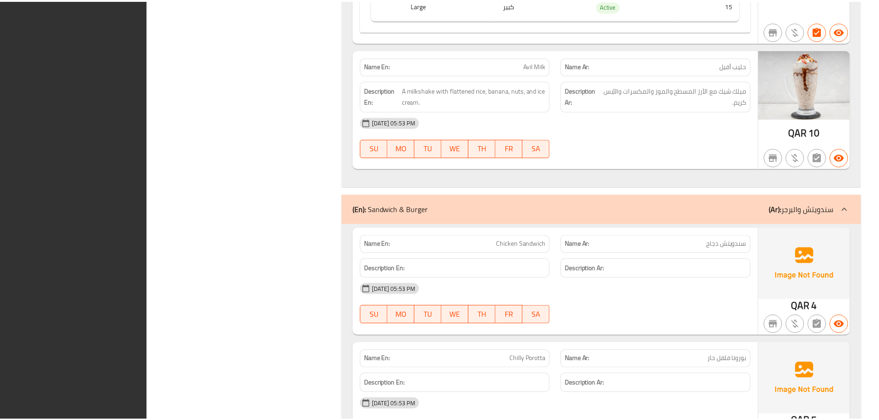
scroll to position [6521, 0]
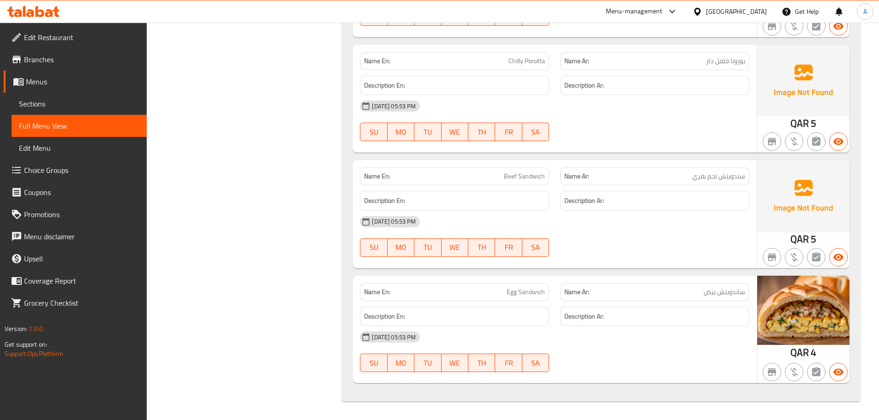
click at [53, 36] on span "Edit Restaurant" at bounding box center [81, 37] width 115 height 11
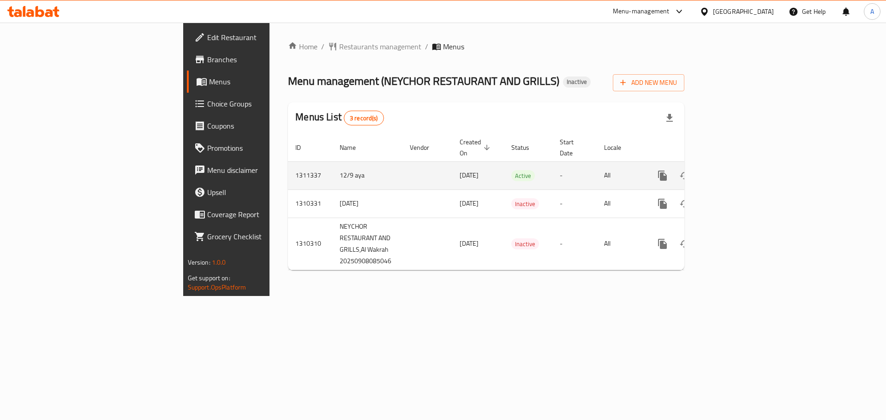
click at [734, 170] on icon "enhanced table" at bounding box center [728, 175] width 11 height 11
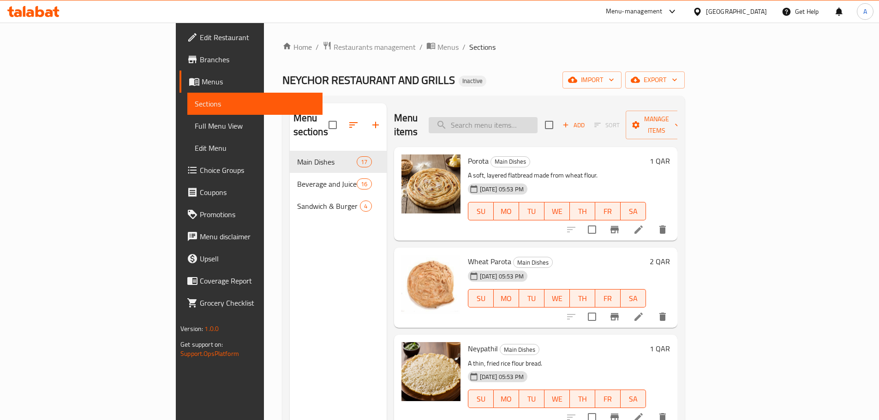
click at [537, 117] on input "search" at bounding box center [483, 125] width 109 height 16
paste input "Beef Varattiyat"
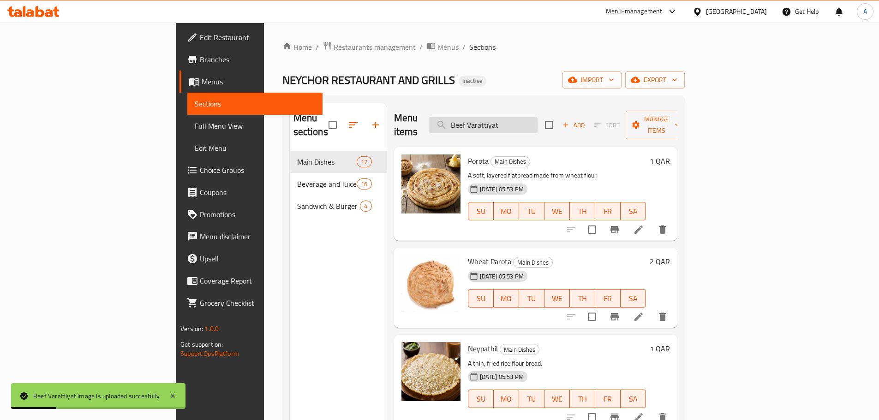
click at [537, 117] on input "Beef Varattiyat" at bounding box center [483, 125] width 109 height 16
paste input "Kappa + Beef"
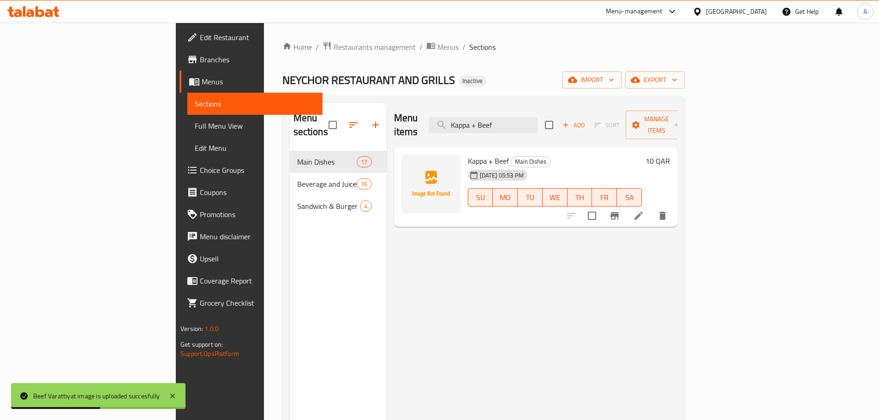
type input "Kappa + Beef"
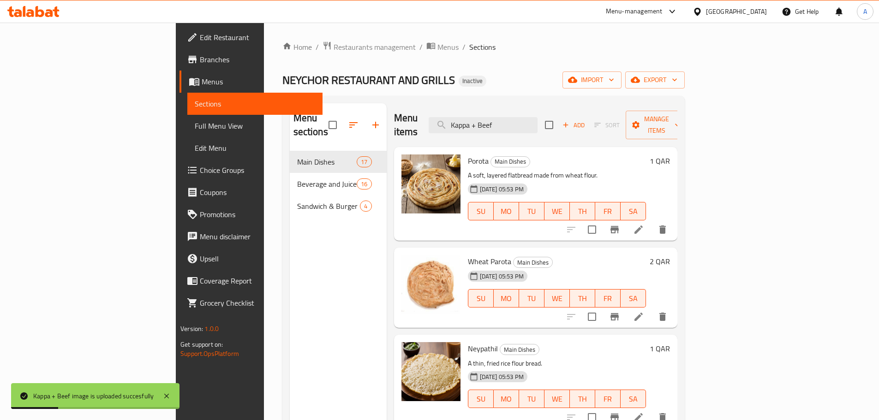
click at [445, 118] on div "Menu items Kappa + Beef Add Sort Manage items" at bounding box center [535, 125] width 283 height 44
click at [195, 122] on span "Full Menu View" at bounding box center [255, 125] width 120 height 11
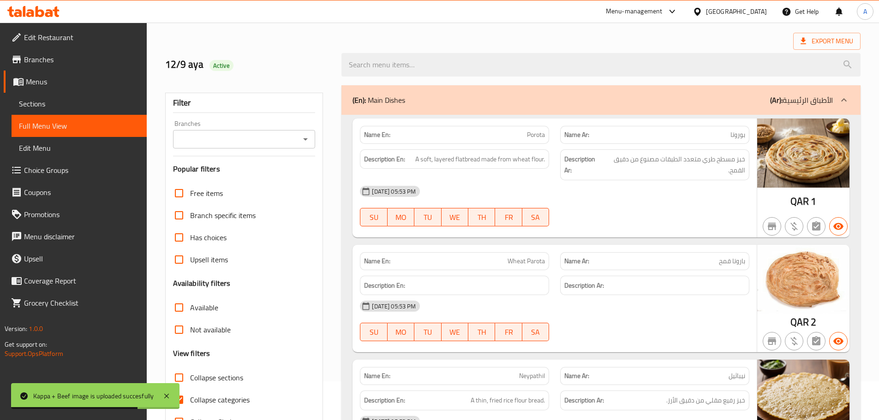
scroll to position [92, 0]
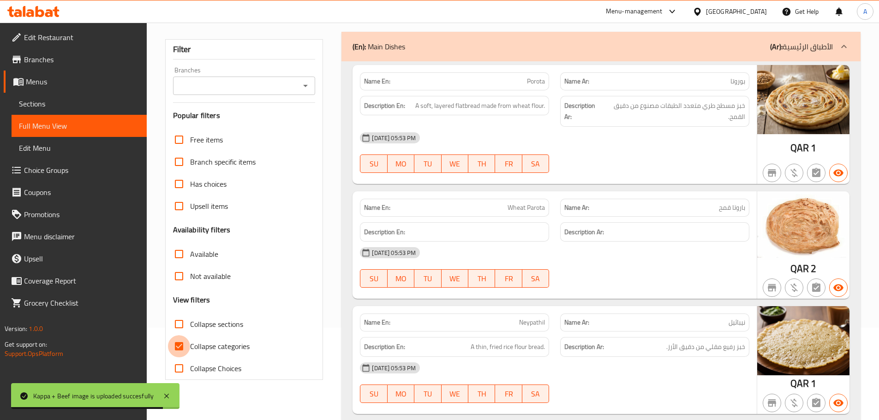
drag, startPoint x: 183, startPoint y: 345, endPoint x: 332, endPoint y: 285, distance: 160.6
click at [183, 346] on input "Collapse categories" at bounding box center [179, 346] width 22 height 22
checkbox input "false"
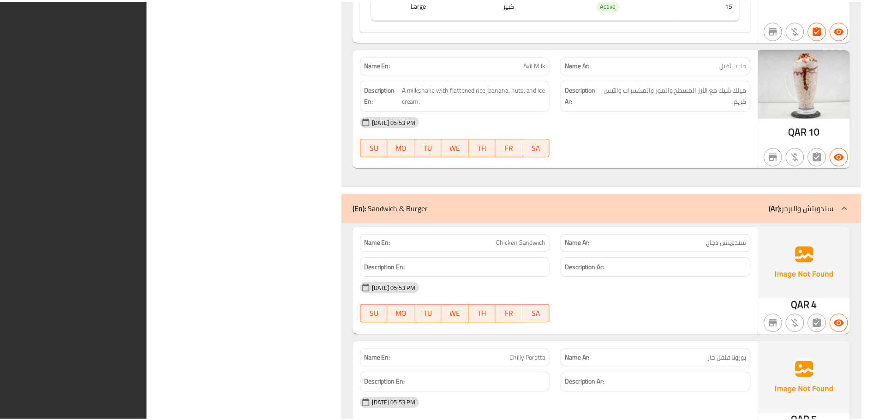
scroll to position [6520, 0]
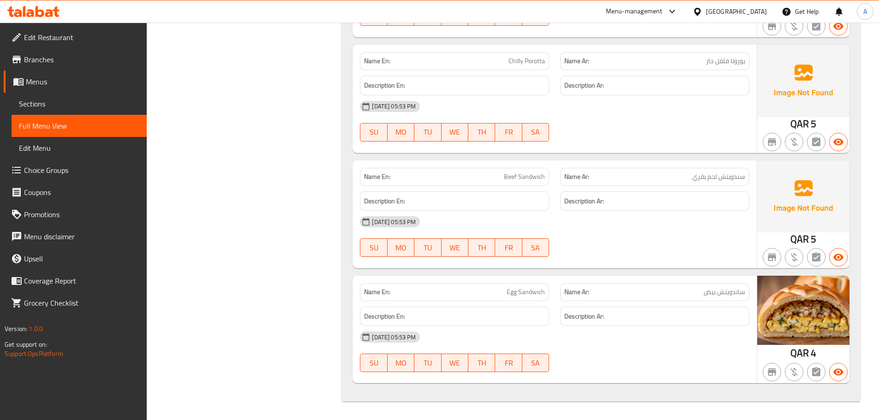
click at [54, 103] on span "Sections" at bounding box center [79, 103] width 120 height 11
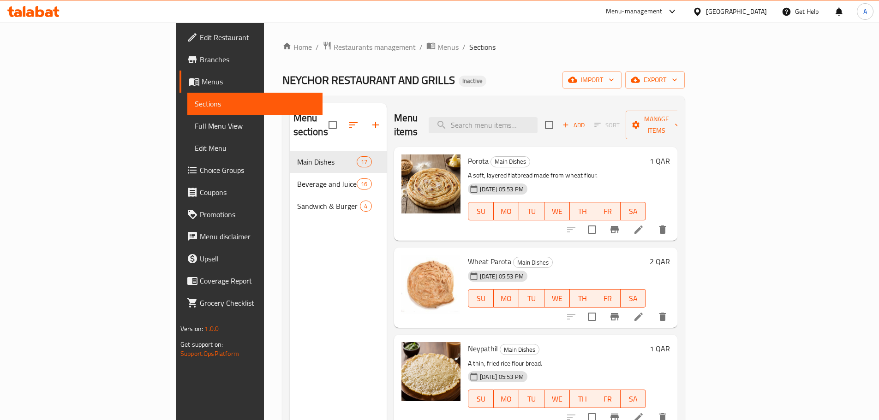
click at [464, 251] on div "Wheat Parota Main Dishes 12-09-2025 05:53 PM SU MO TU WE TH FR SA" at bounding box center [556, 287] width 185 height 73
copy h6 "Wheat Parota"
click at [447, 319] on div "Menu items Add Sort Manage items Porota Main Dishes A soft, layered flatbread m…" at bounding box center [532, 313] width 291 height 420
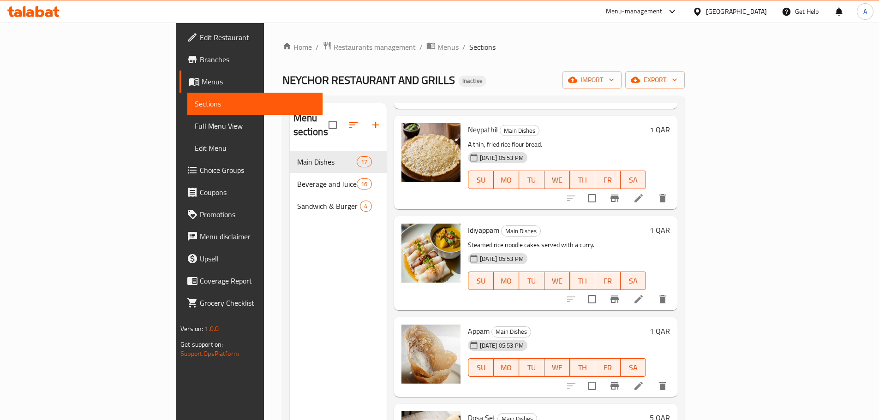
scroll to position [277, 0]
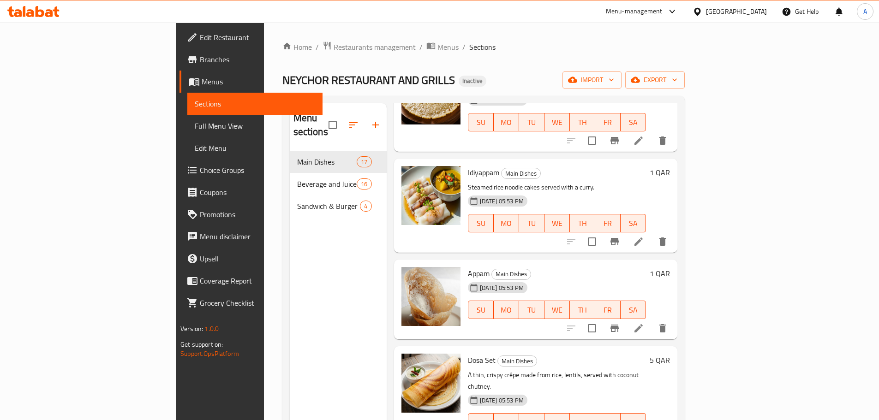
click at [468, 267] on span "Appam" at bounding box center [479, 274] width 22 height 14
copy h6 "Appam"
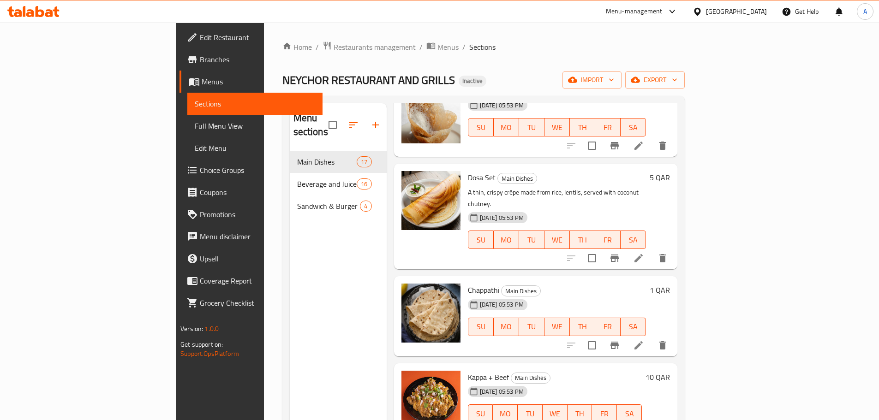
scroll to position [461, 0]
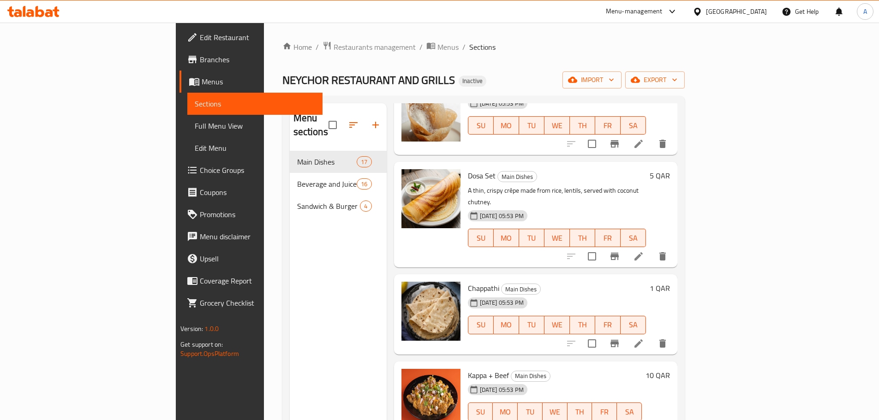
click at [468, 281] on span "Chappathi" at bounding box center [483, 288] width 31 height 14
copy h6 "Chappathi"
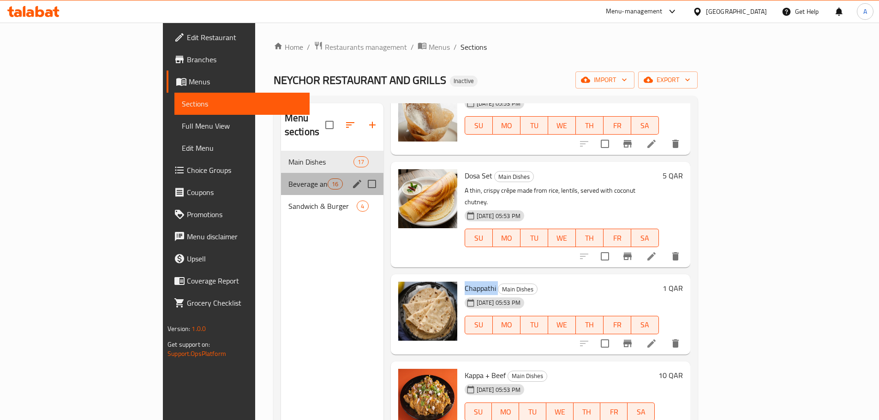
click at [281, 173] on div "Beverage and Juice 16" at bounding box center [332, 184] width 102 height 22
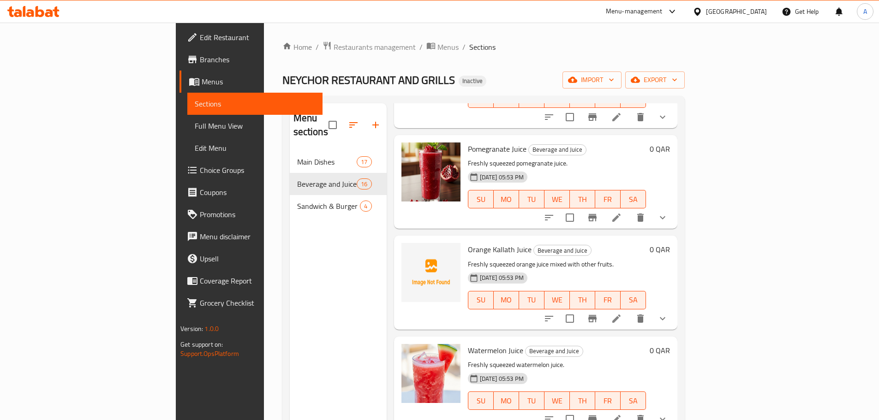
scroll to position [277, 0]
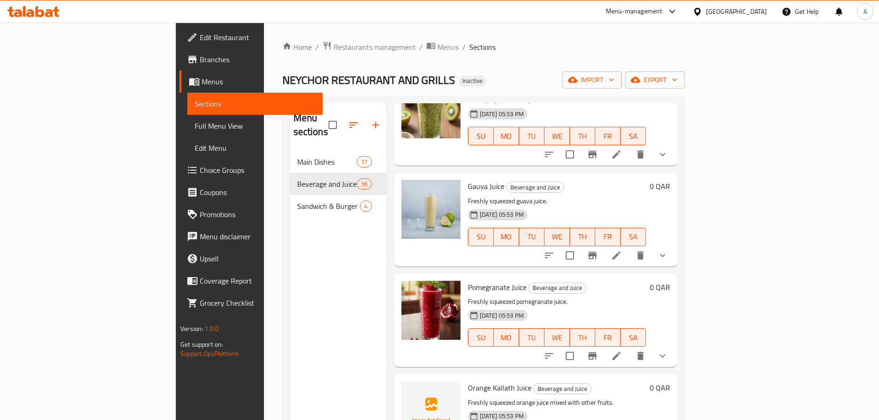
click at [468, 179] on span "Gauva Juice" at bounding box center [486, 186] width 36 height 14
copy h6 "Gauva Juice"
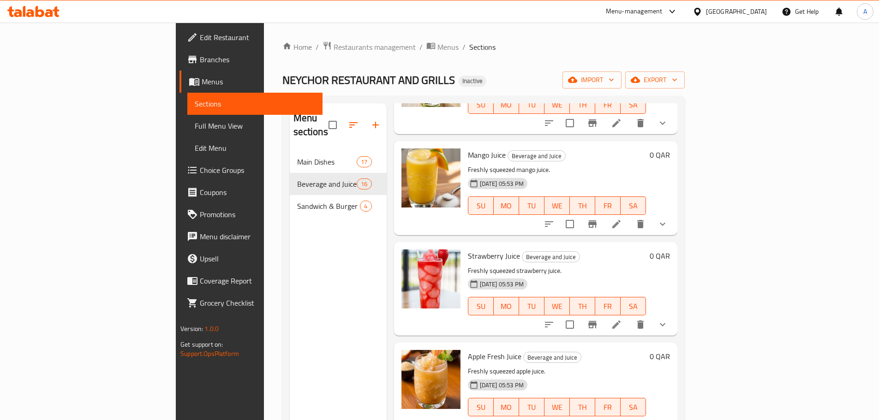
scroll to position [129, 0]
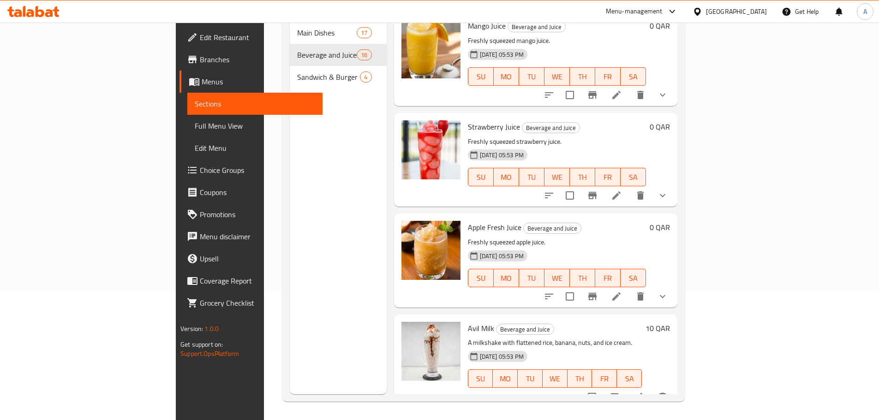
click at [468, 322] on span "Avil Milk" at bounding box center [481, 329] width 26 height 14
copy h6 "Avil Milk"
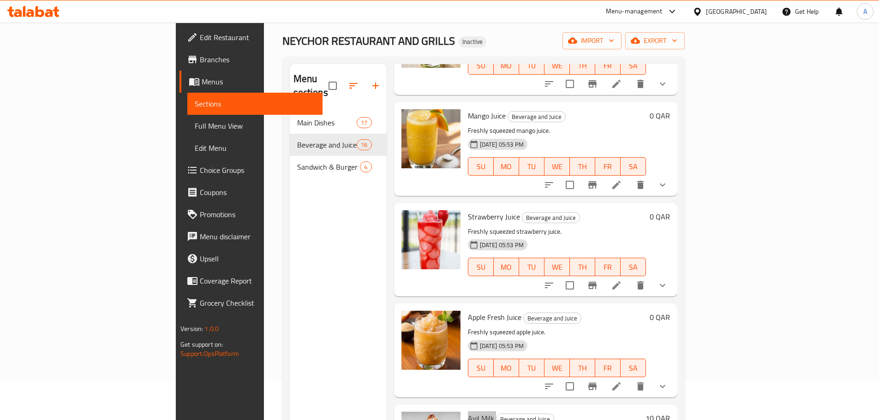
scroll to position [37, 0]
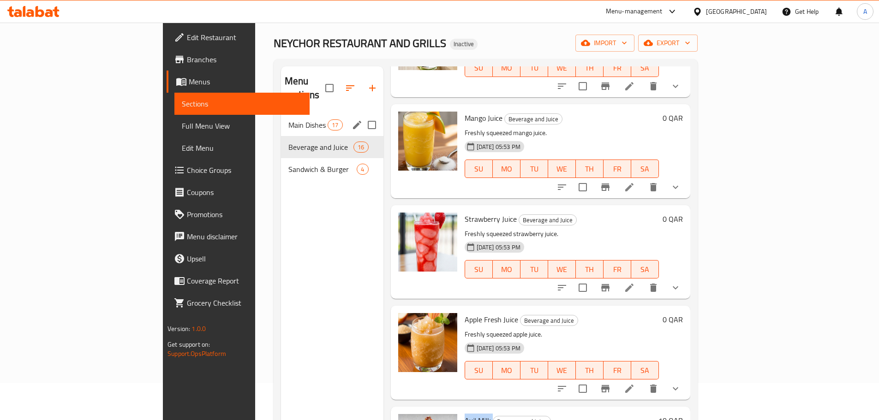
click at [281, 117] on div "Main Dishes 17" at bounding box center [332, 125] width 102 height 22
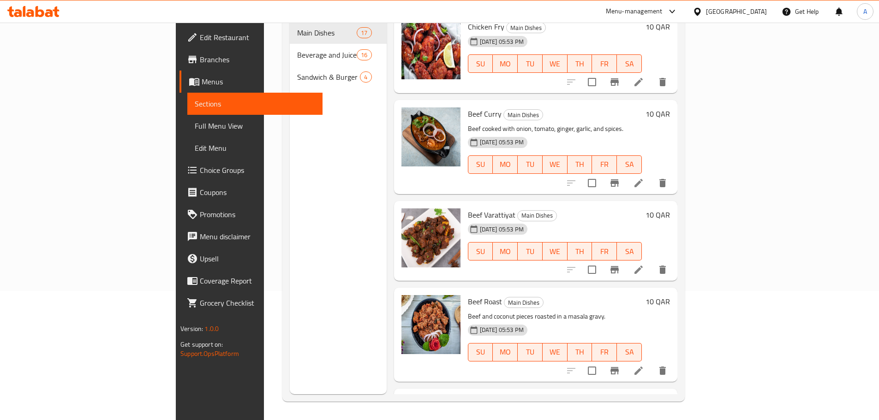
scroll to position [1035, 0]
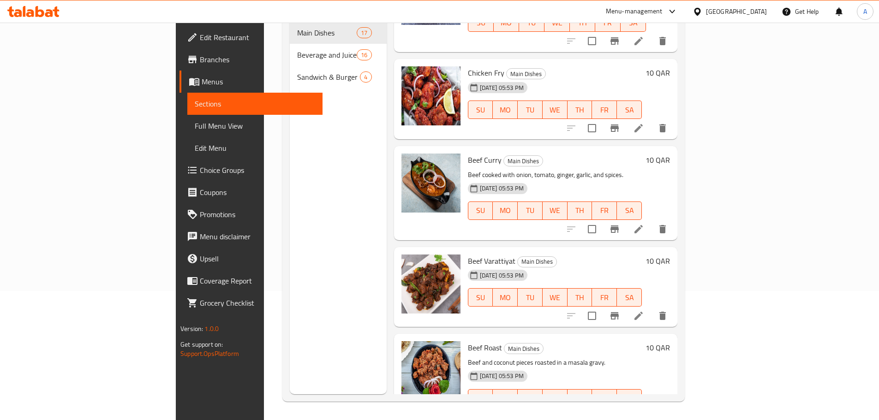
click at [468, 254] on span "Beef Varattiyat" at bounding box center [492, 261] width 48 height 14
copy h6 "Beef Varattiyat"
click at [468, 341] on span "Beef Roast" at bounding box center [485, 348] width 34 height 14
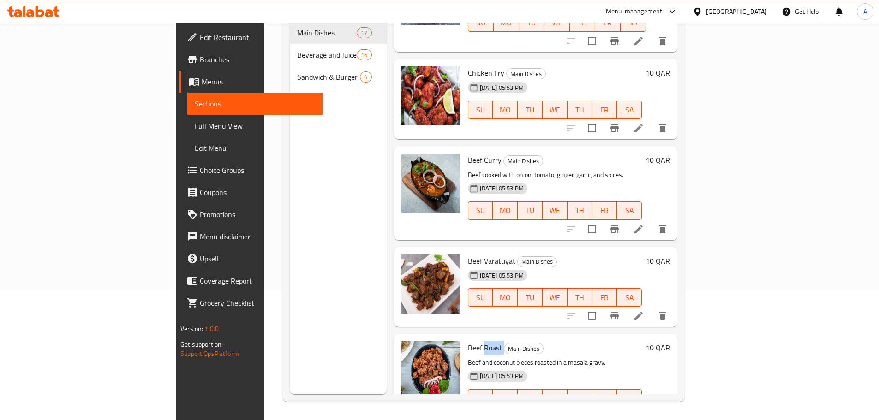
click at [468, 341] on span "Beef Roast" at bounding box center [485, 348] width 34 height 14
copy h6 "Beef Roast"
click at [468, 153] on span "Beef Curry" at bounding box center [485, 160] width 34 height 14
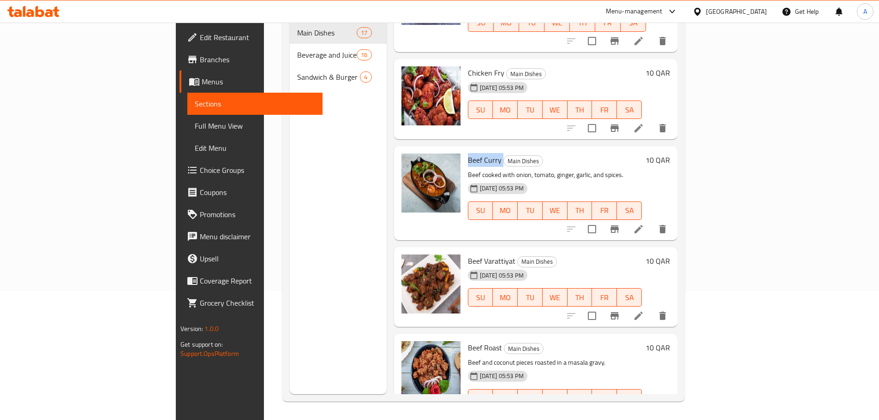
click at [468, 153] on span "Beef Curry" at bounding box center [485, 160] width 34 height 14
copy h6 "Beef Curry"
click at [468, 341] on span "Beef Roast" at bounding box center [485, 348] width 34 height 14
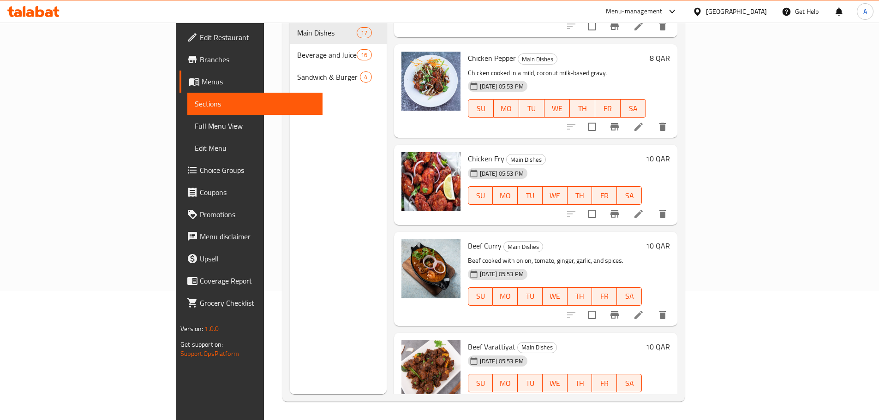
scroll to position [897, 0]
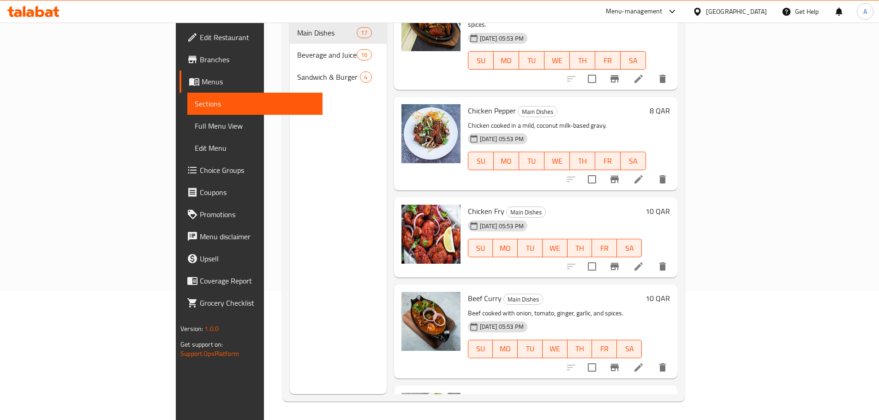
click at [468, 204] on span "Chicken Fry" at bounding box center [486, 211] width 36 height 14
copy h6 "Chicken Fry"
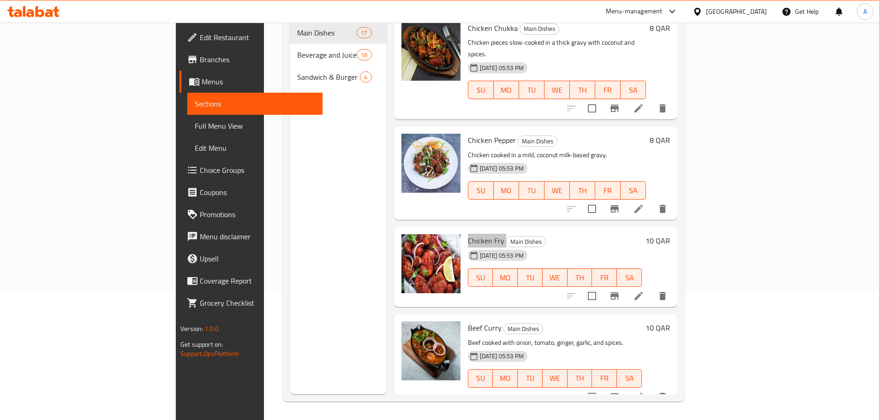
scroll to position [851, 0]
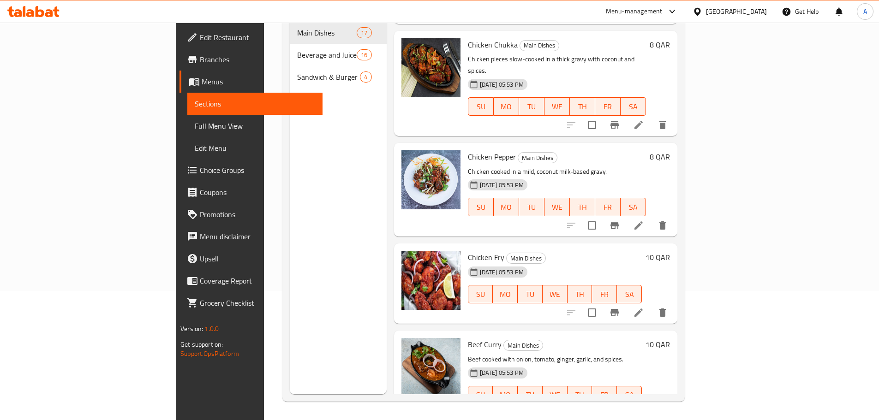
click at [468, 150] on span "Chicken Pepper" at bounding box center [492, 157] width 48 height 14
copy h6 "Chicken Pepper"
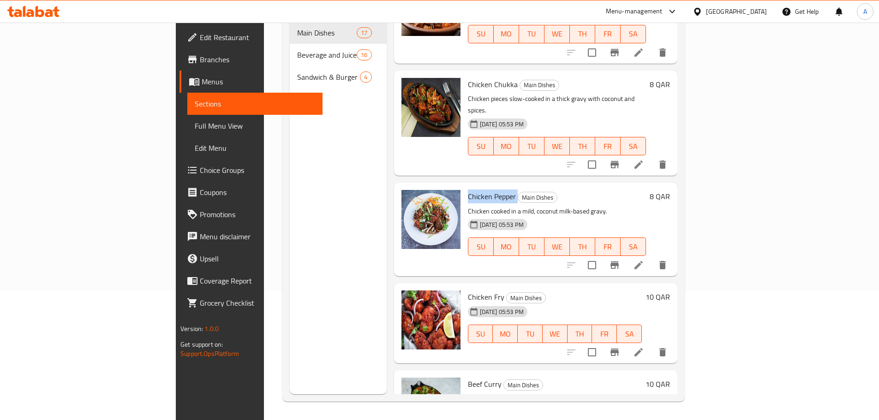
scroll to position [758, 0]
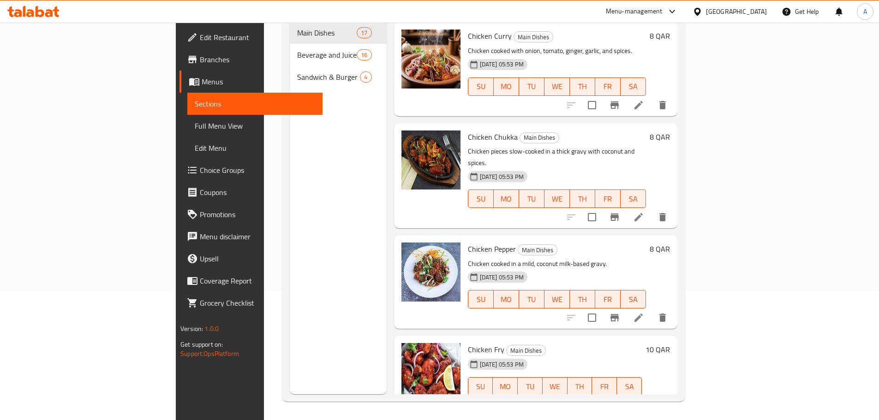
click at [468, 130] on span "Chicken Chukka" at bounding box center [493, 137] width 50 height 14
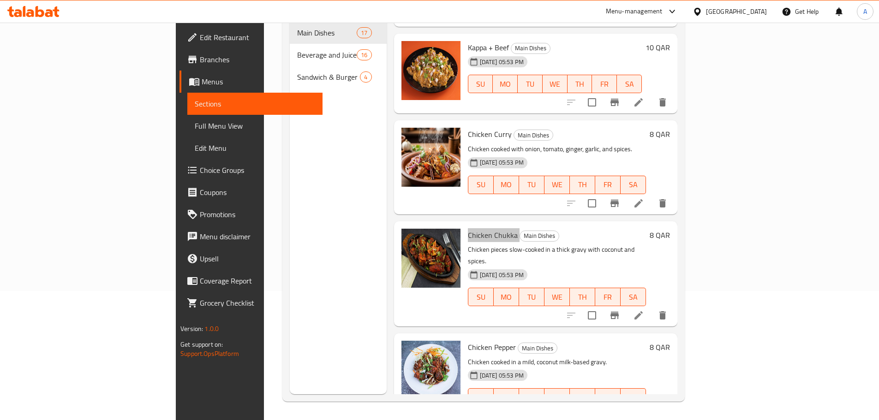
scroll to position [620, 0]
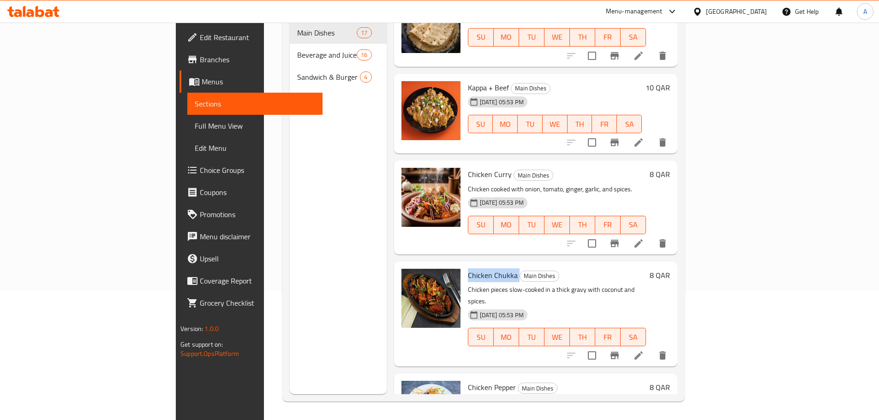
click at [187, 94] on link "Sections" at bounding box center [254, 104] width 135 height 22
drag, startPoint x: 76, startPoint y: 82, endPoint x: 90, endPoint y: 82, distance: 14.3
click at [202, 82] on span "Menus" at bounding box center [258, 81] width 113 height 11
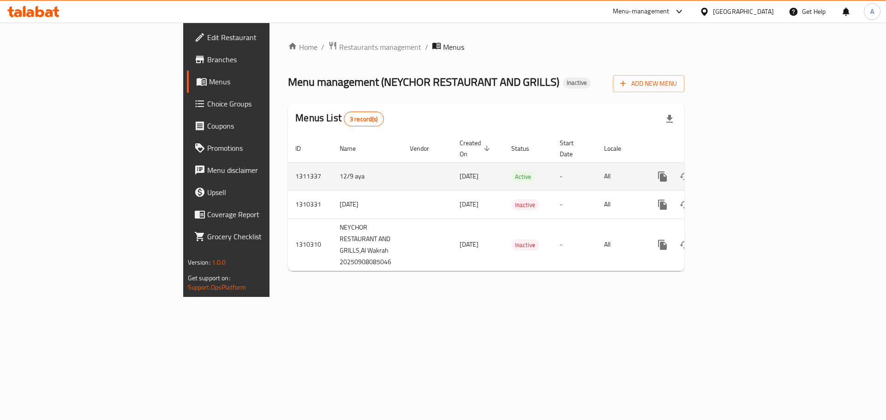
click at [740, 167] on link "enhanced table" at bounding box center [729, 177] width 22 height 22
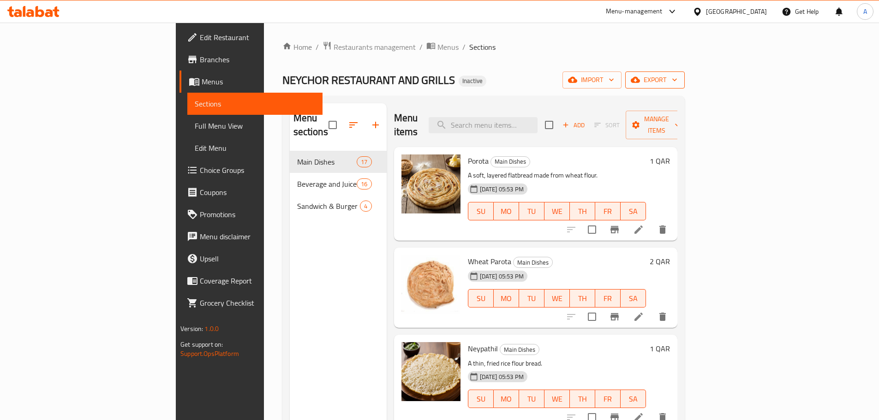
click at [685, 87] on button "export" at bounding box center [655, 79] width 60 height 17
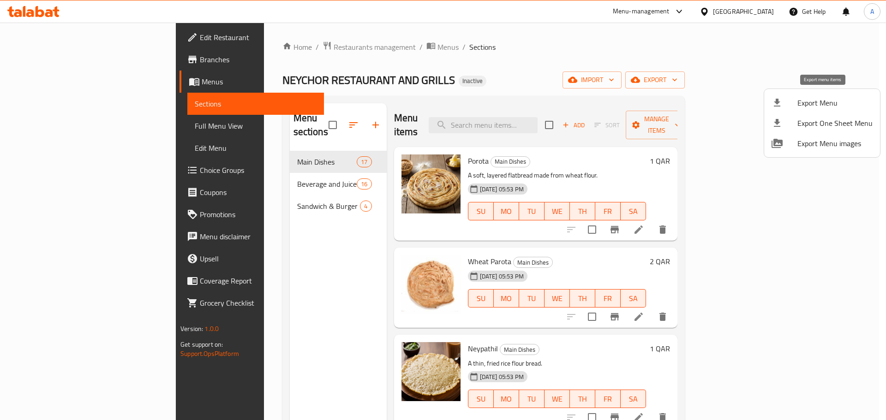
click at [809, 97] on span "Export Menu" at bounding box center [834, 102] width 75 height 11
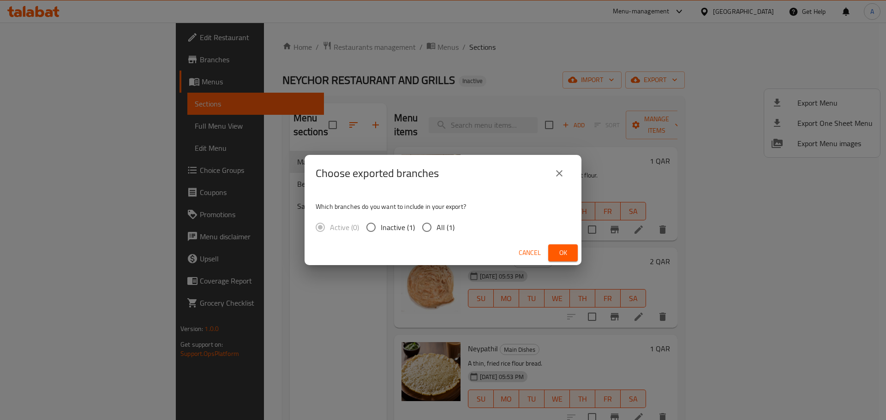
click at [429, 225] on input "All (1)" at bounding box center [426, 227] width 19 height 19
radio input "true"
click at [553, 252] on button "Ok" at bounding box center [563, 252] width 30 height 17
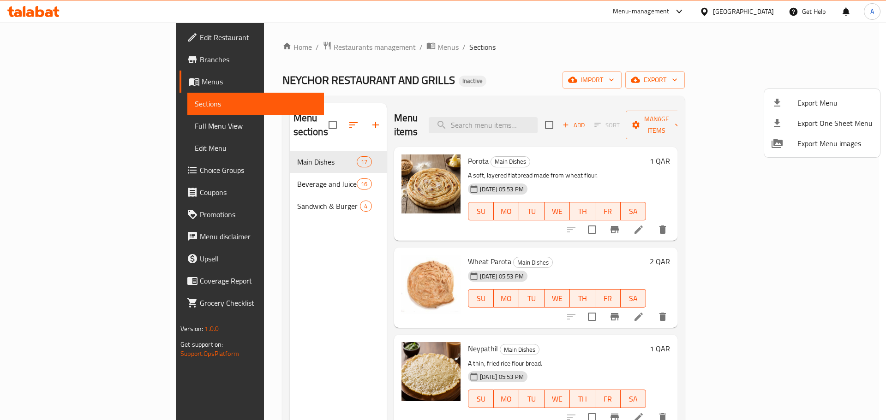
click at [798, 97] on span "Export Menu" at bounding box center [834, 102] width 75 height 11
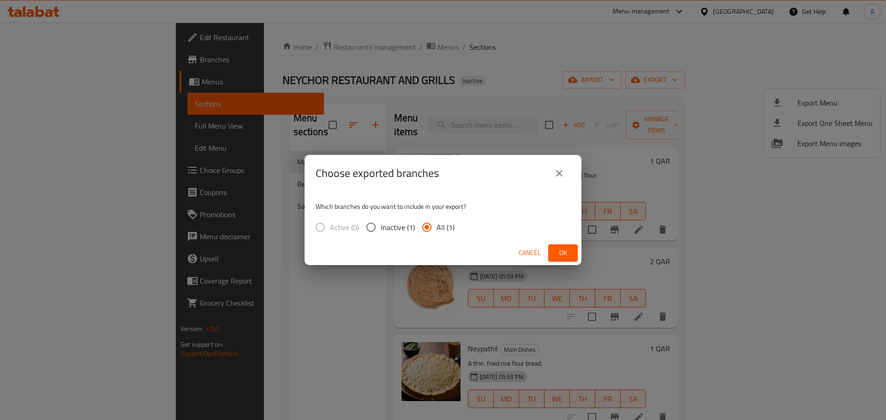
click at [498, 210] on p "Which branches do you want to include in your export?" at bounding box center [443, 206] width 255 height 9
click at [556, 176] on icon "close" at bounding box center [559, 173] width 11 height 11
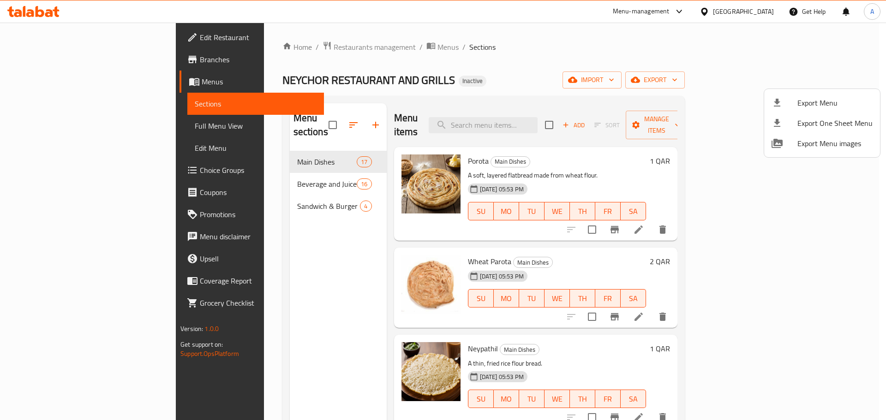
click at [35, 10] on div at bounding box center [443, 210] width 886 height 420
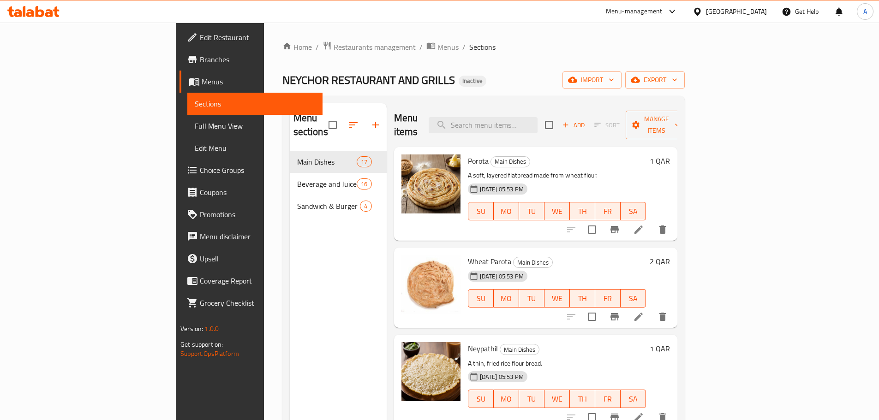
click at [706, 15] on div at bounding box center [698, 11] width 13 height 10
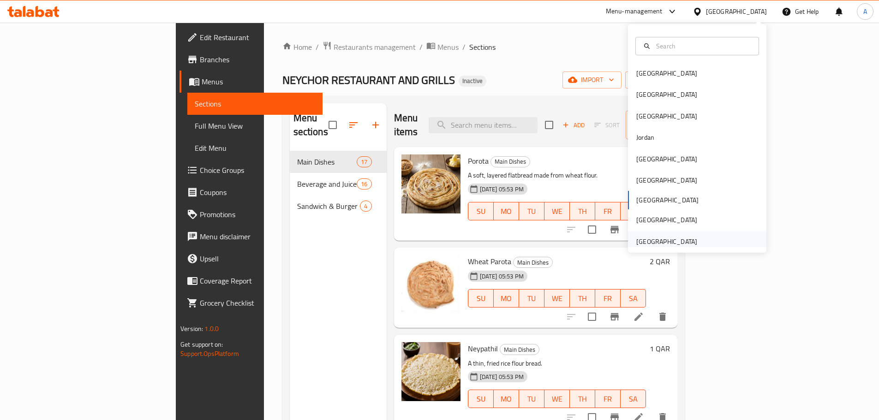
click at [653, 239] on div "United Arab Emirates" at bounding box center [666, 242] width 61 height 10
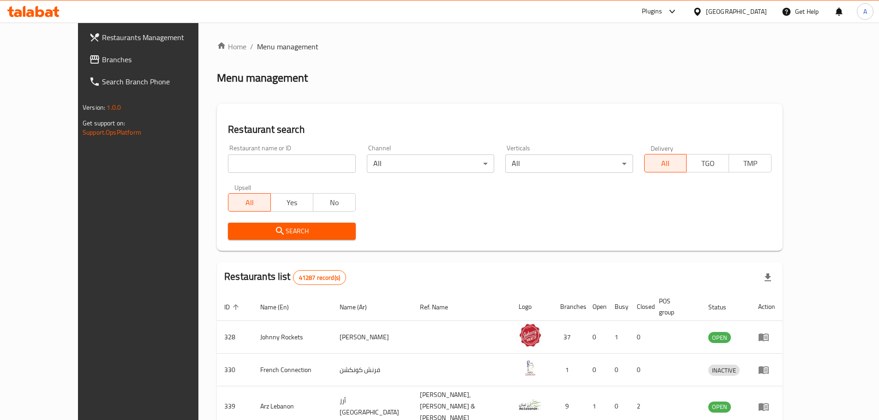
drag, startPoint x: 89, startPoint y: 60, endPoint x: 113, endPoint y: 13, distance: 52.2
click at [102, 60] on span "Branches" at bounding box center [159, 59] width 115 height 11
